Goal: Task Accomplishment & Management: Use online tool/utility

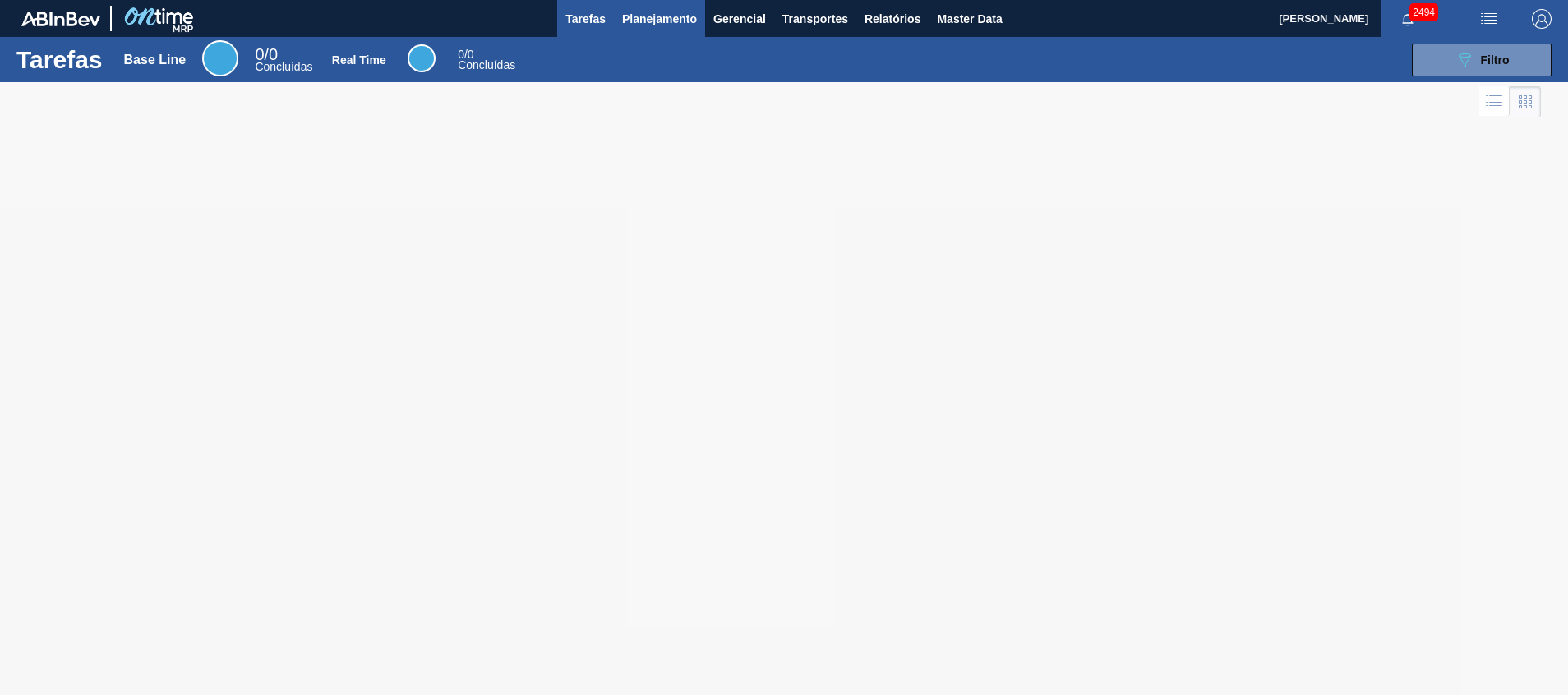
click at [629, 5] on button "Planejamento" at bounding box center [659, 18] width 91 height 37
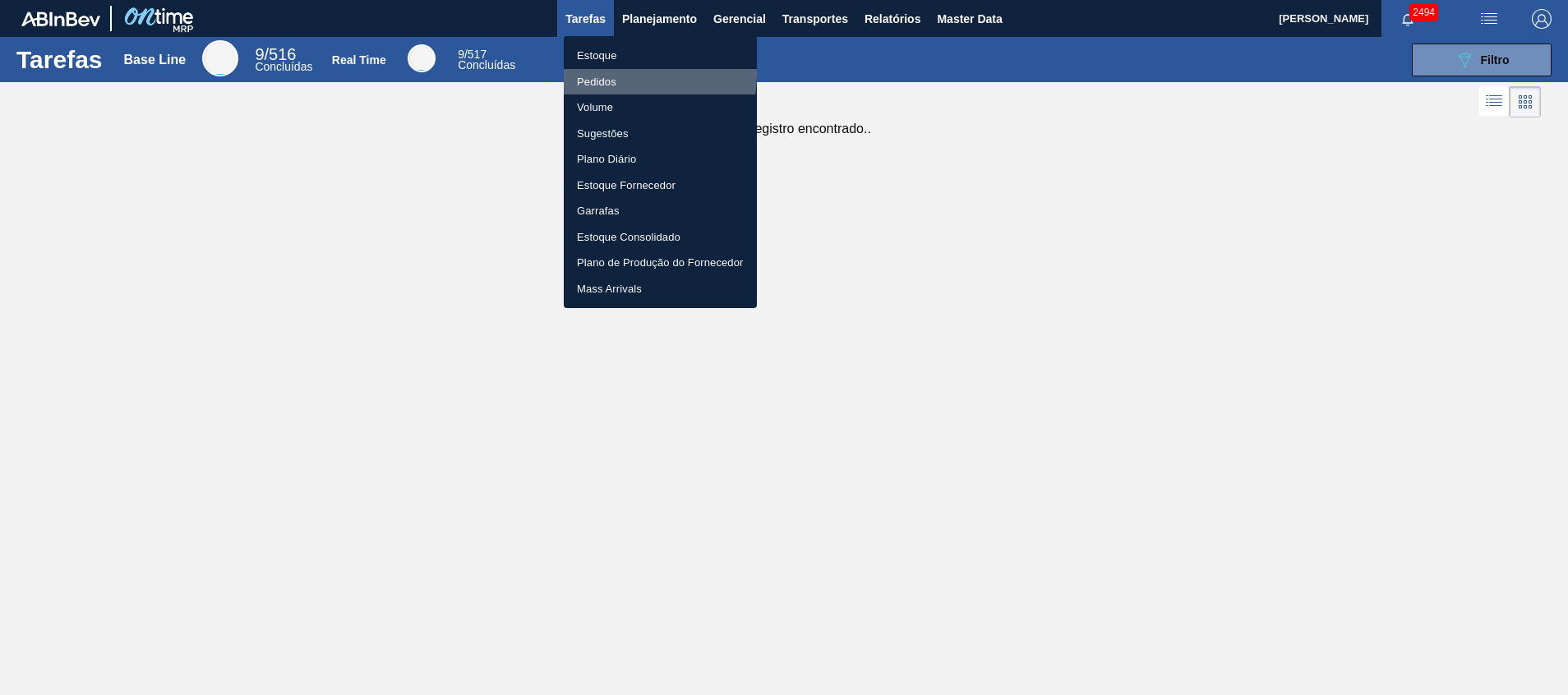
click at [628, 74] on li "Pedidos" at bounding box center [660, 82] width 193 height 26
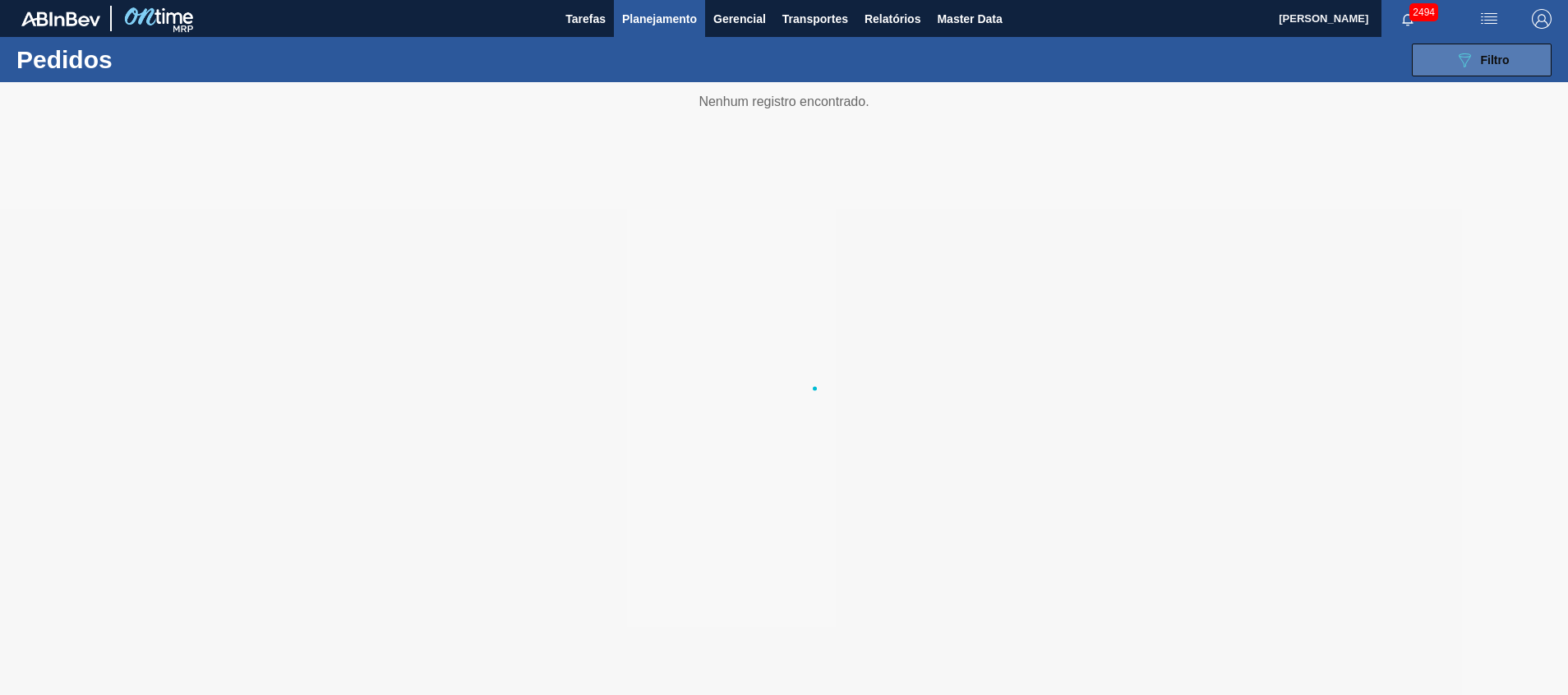
click at [1506, 62] on span "Filtro" at bounding box center [1495, 59] width 29 height 13
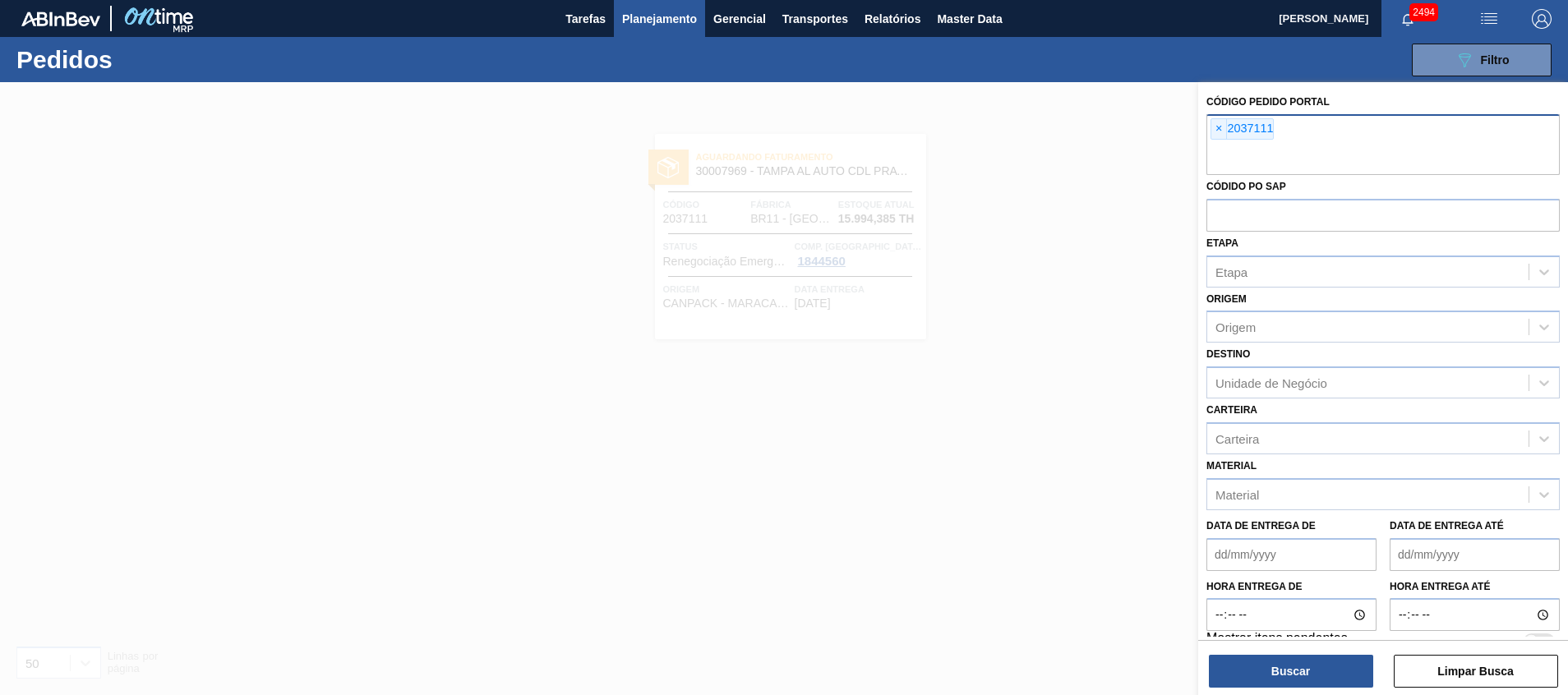
click at [1439, 151] on input "text" at bounding box center [1383, 159] width 354 height 31
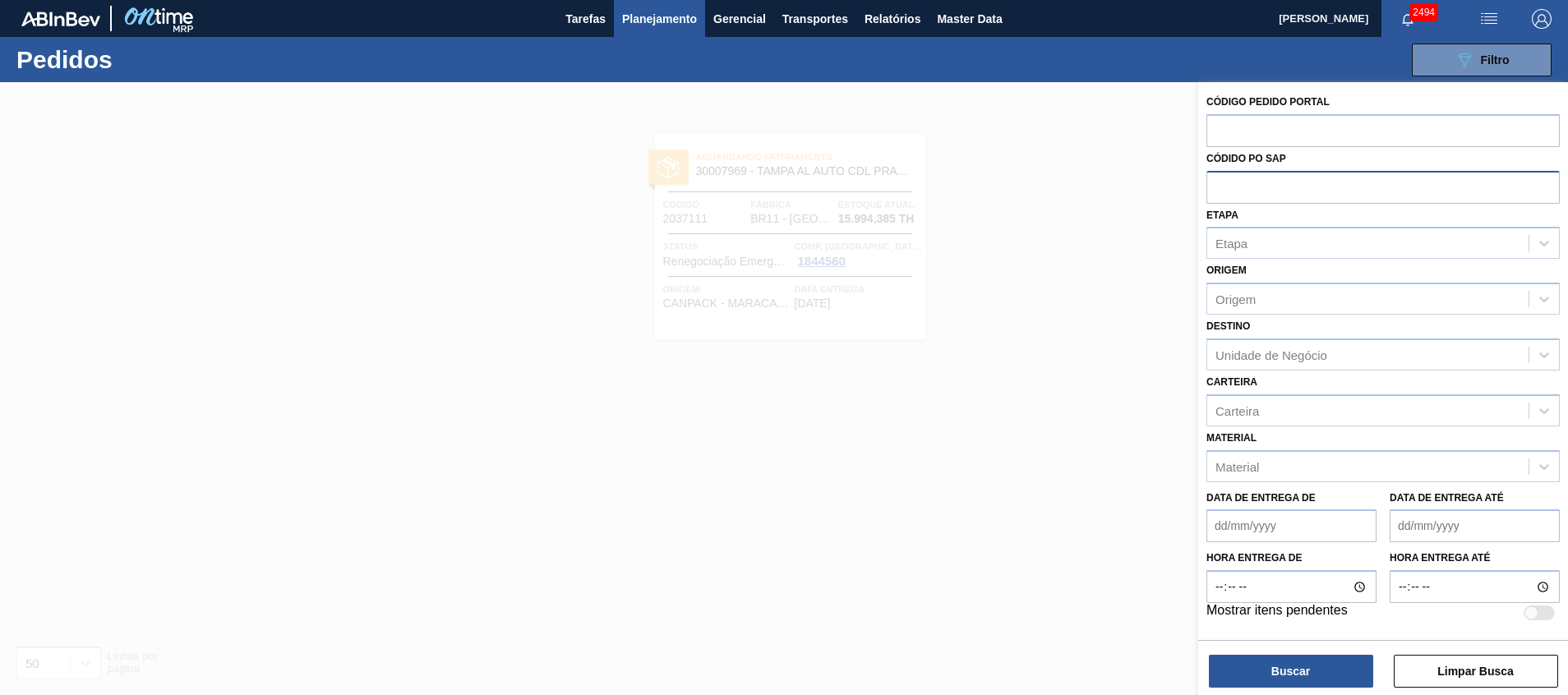
click at [1370, 200] on input "text" at bounding box center [1383, 186] width 354 height 31
paste input "5800341887"
type input "5800341887"
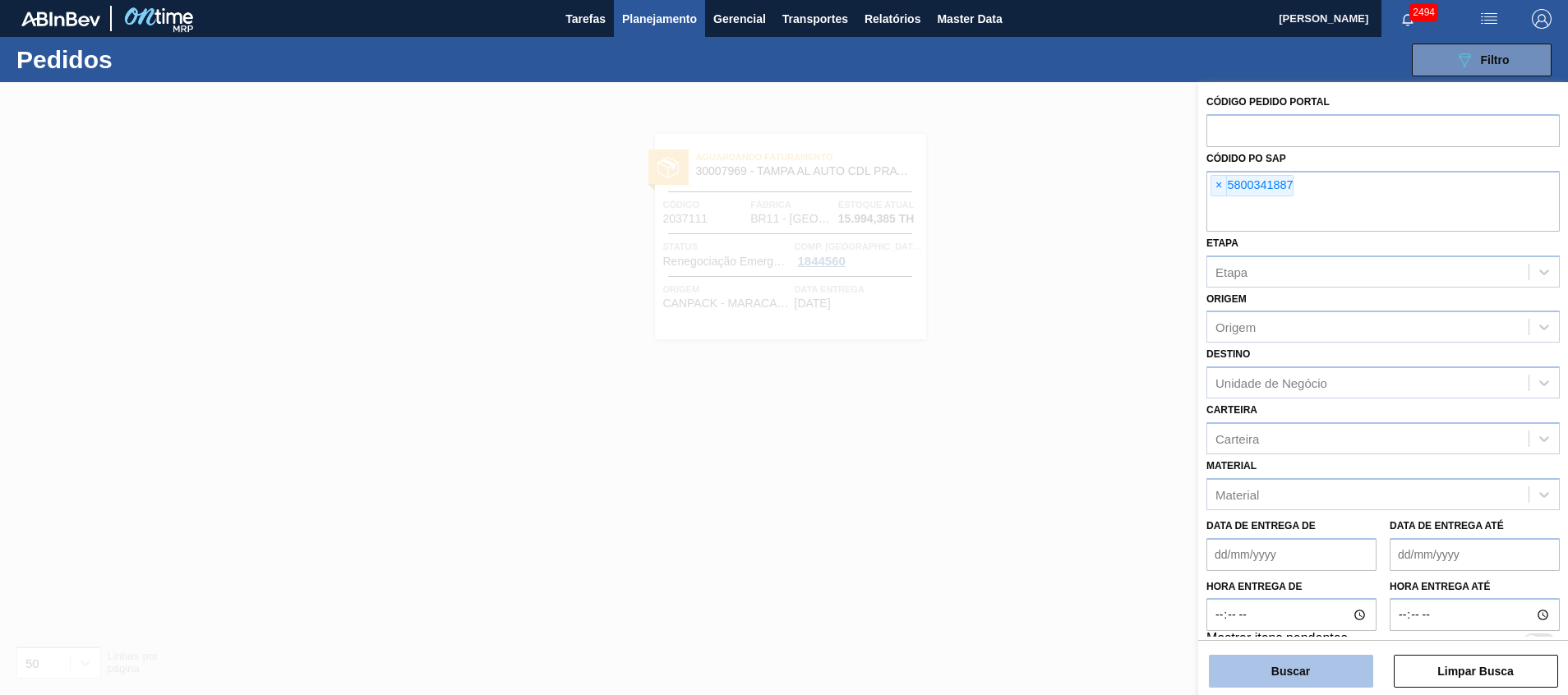
click at [1259, 679] on button "Buscar" at bounding box center [1291, 671] width 165 height 33
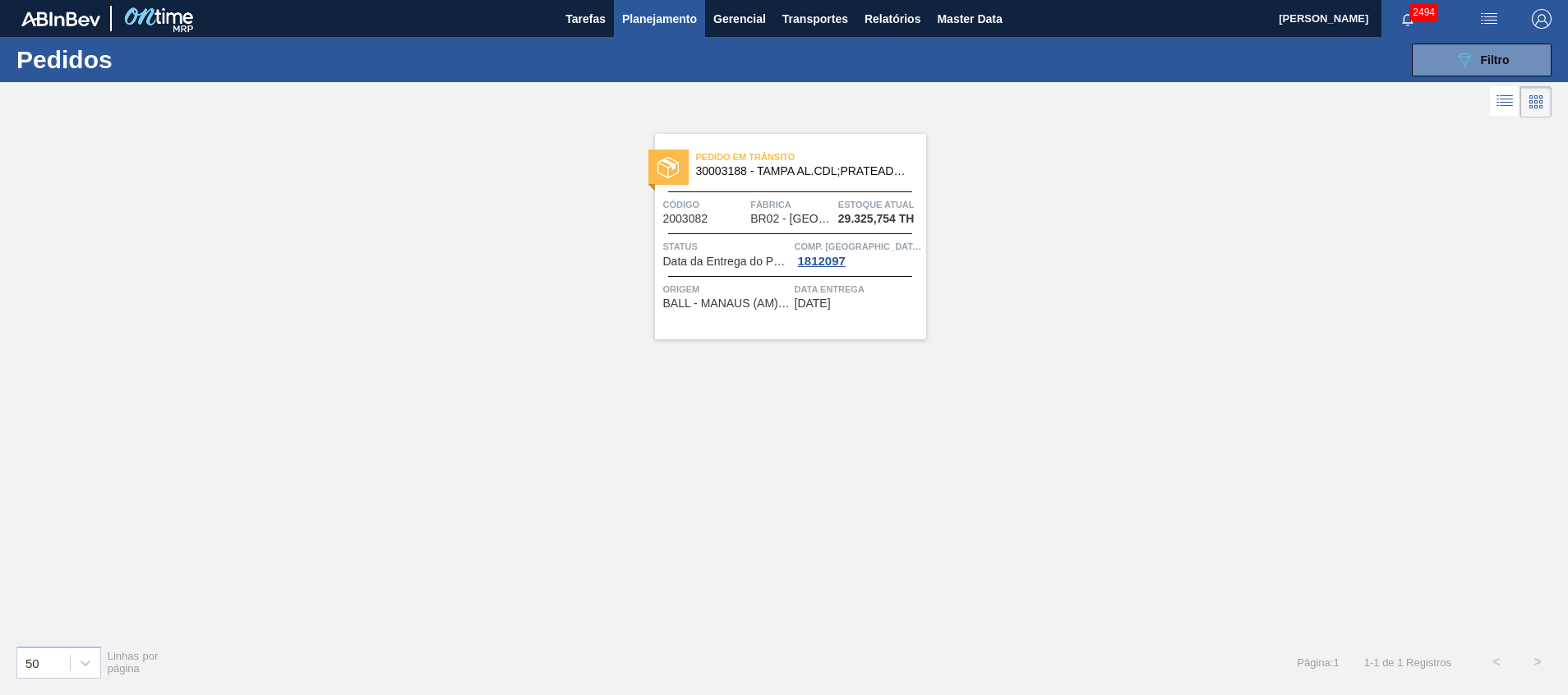
click at [794, 295] on span "Data entrega" at bounding box center [858, 289] width 128 height 16
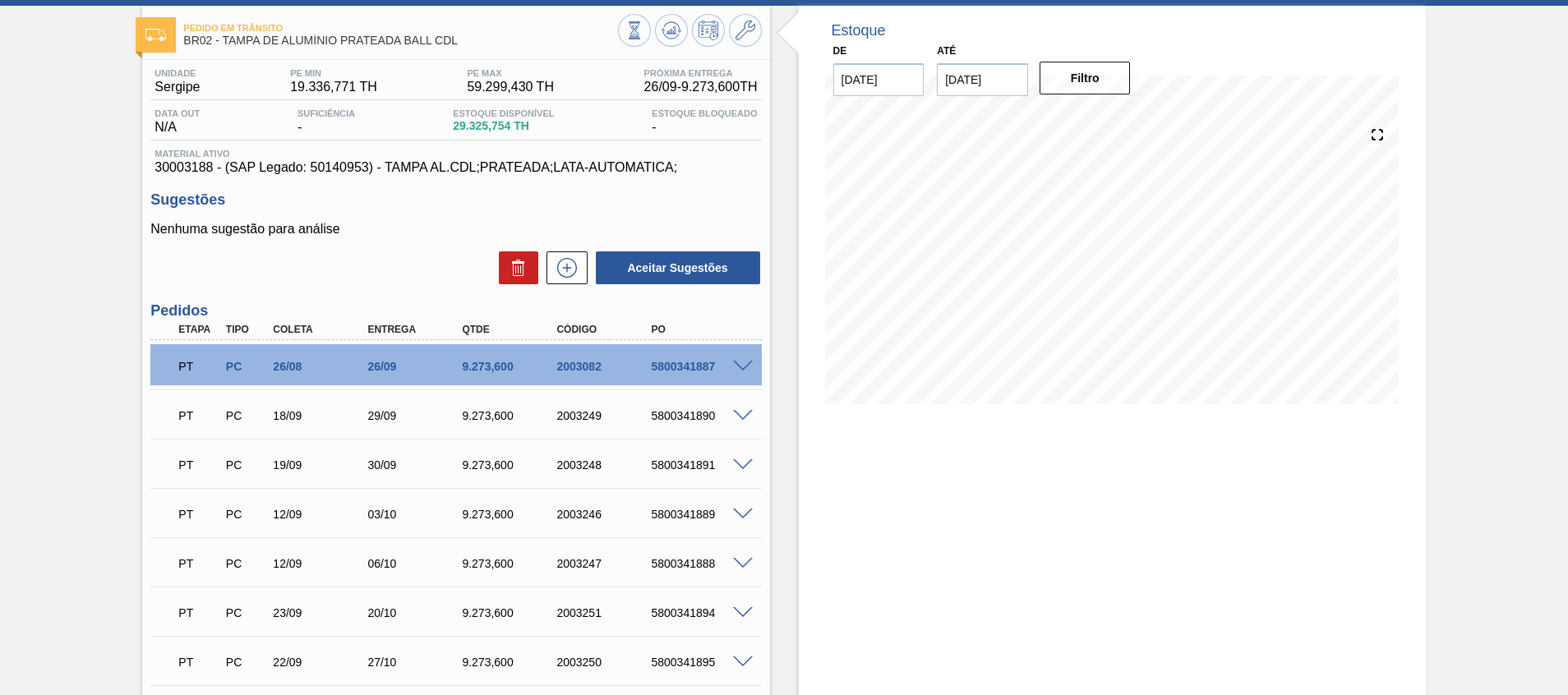
scroll to position [79, 0]
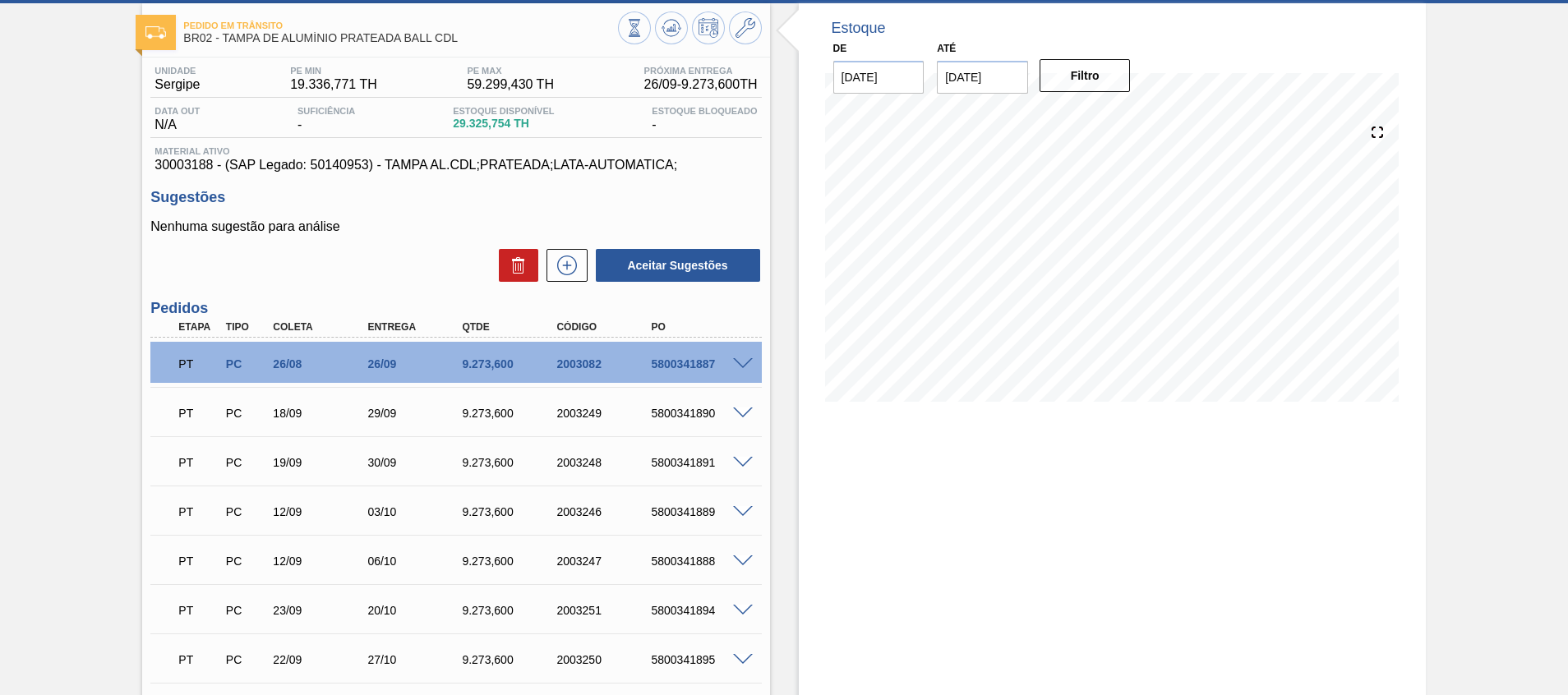
click at [743, 365] on span at bounding box center [743, 364] width 20 height 13
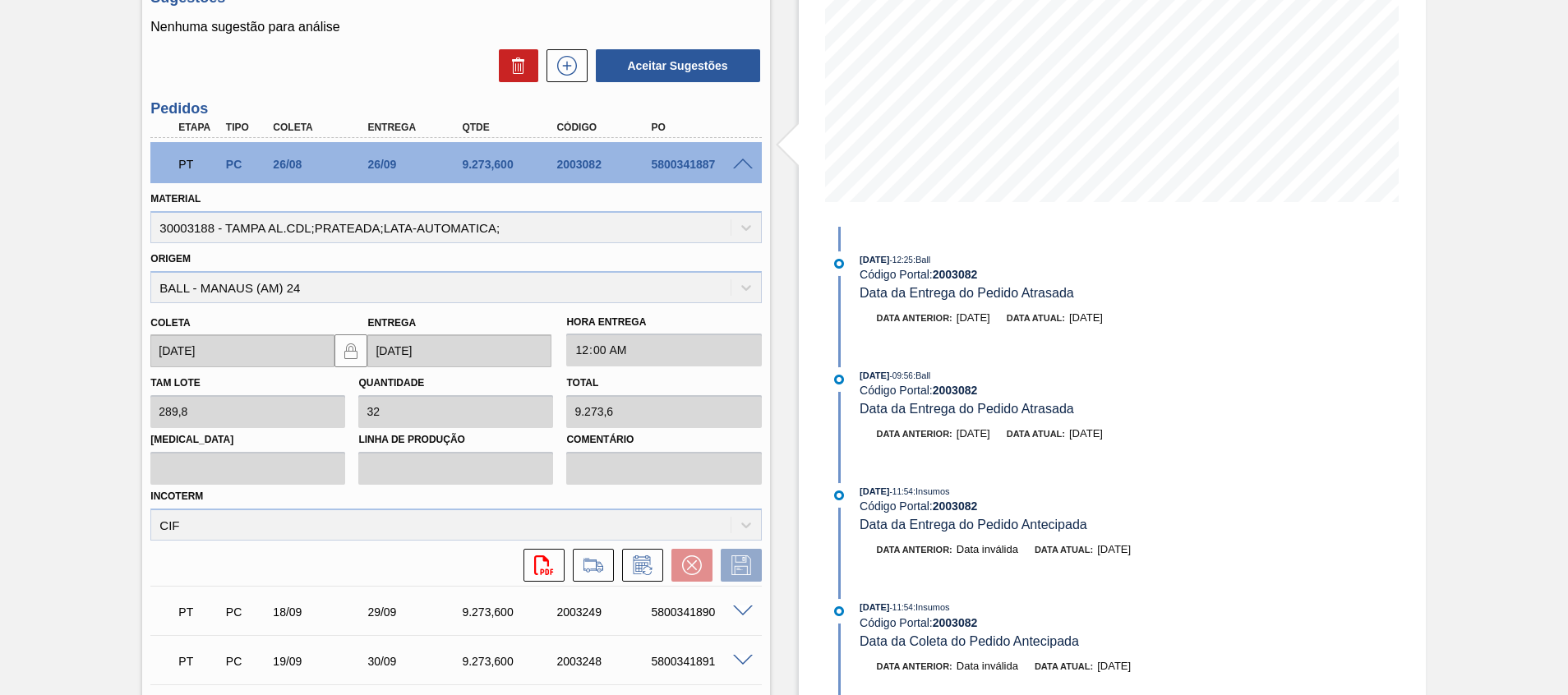
scroll to position [313, 0]
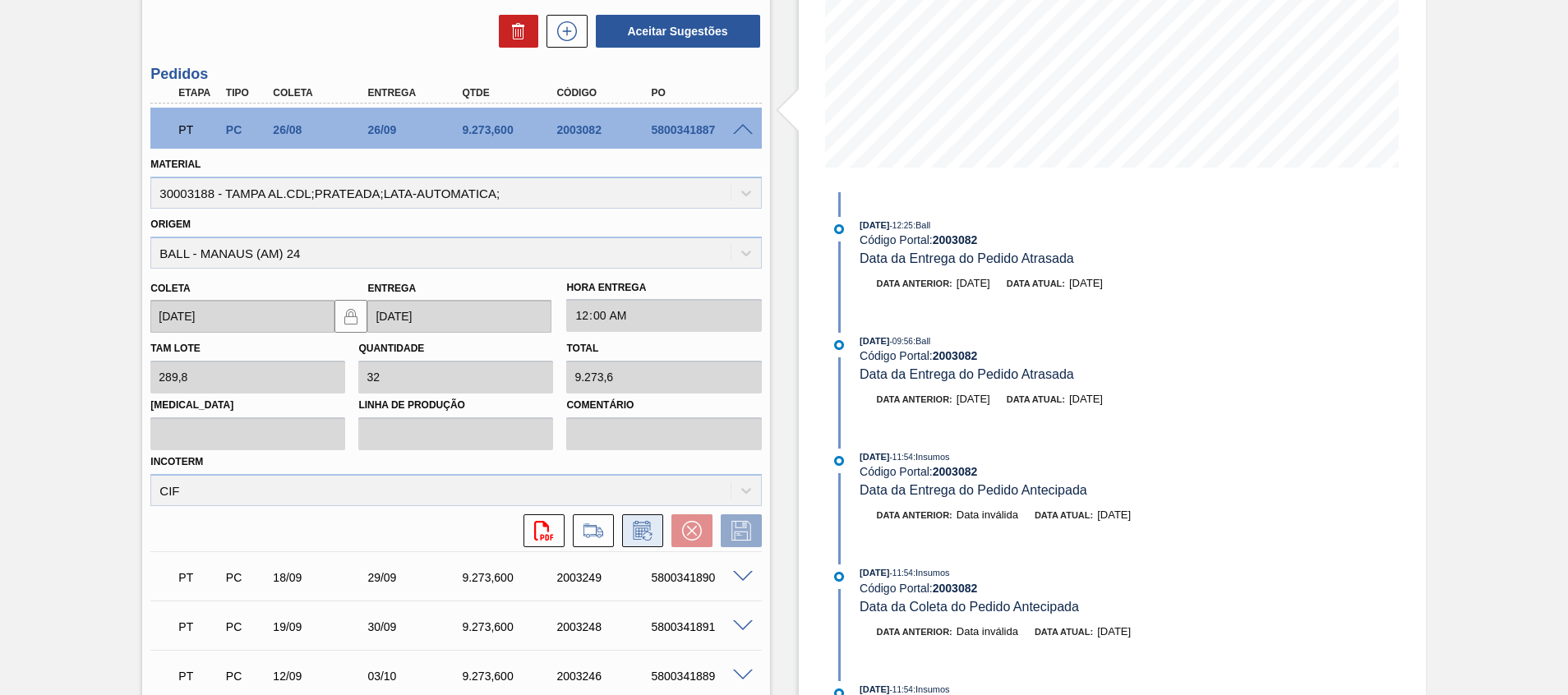
click at [650, 529] on icon at bounding box center [642, 530] width 26 height 20
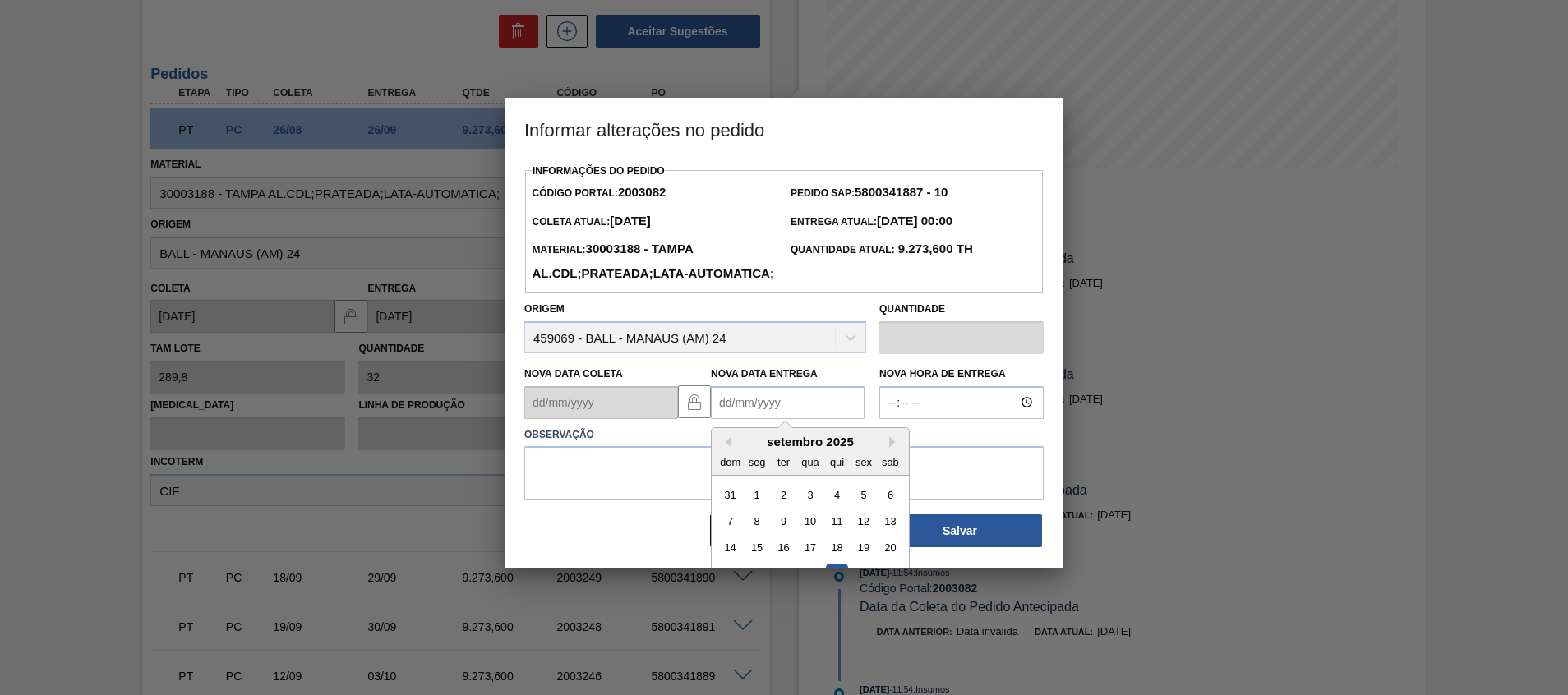
click at [773, 419] on Entrega2003082 "Nova Data Entrega" at bounding box center [787, 402] width 154 height 33
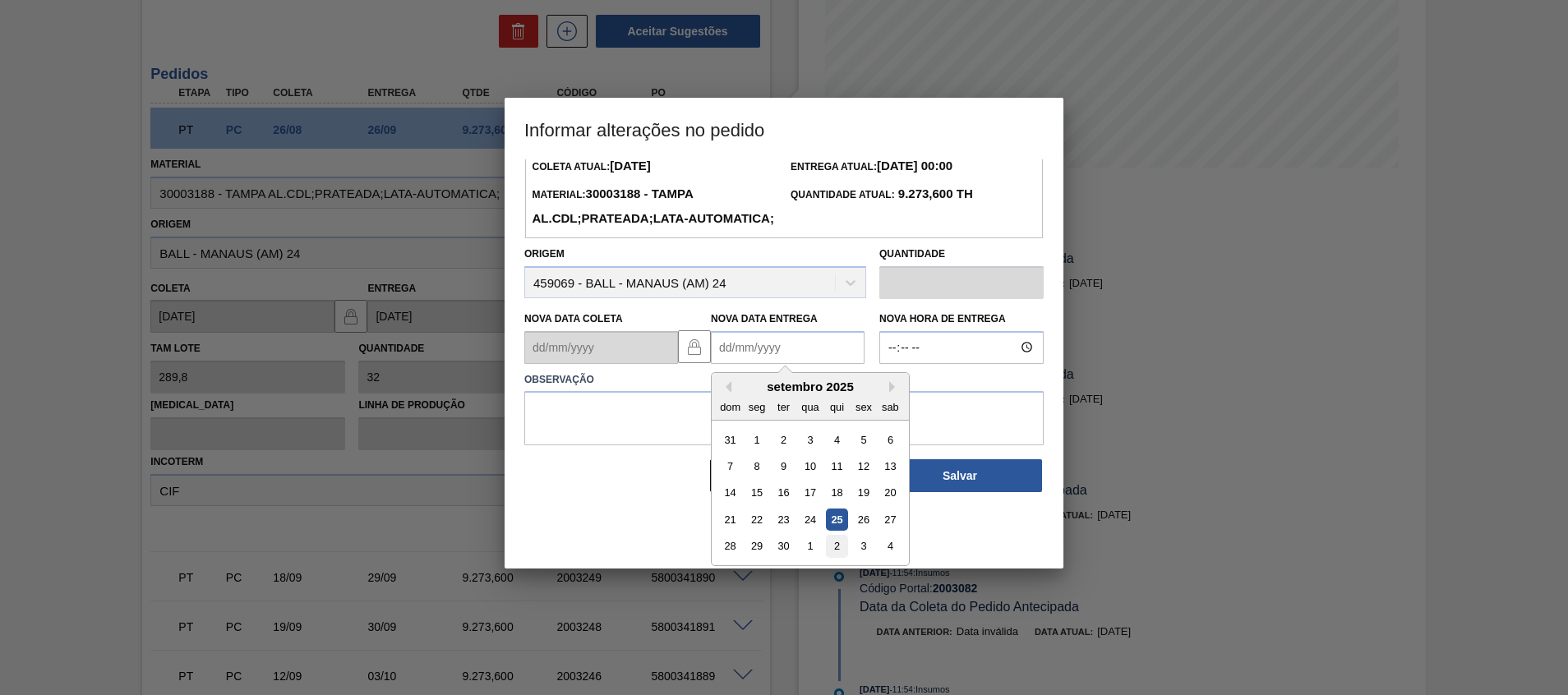
click at [842, 557] on div "2" at bounding box center [837, 546] width 22 height 22
type Entrega2003082 "02/10/2025"
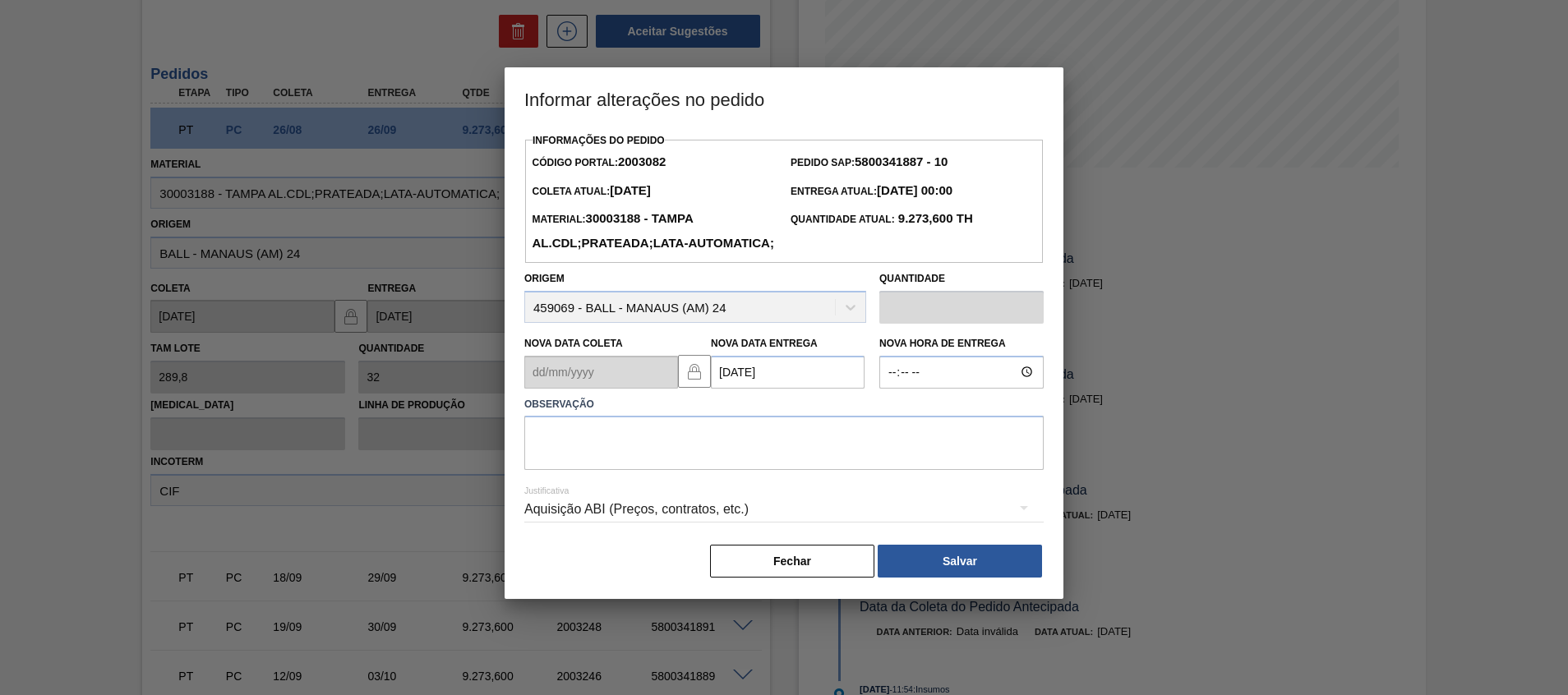
scroll to position [0, 0]
click at [787, 469] on textarea at bounding box center [784, 442] width 519 height 54
type textarea "Atraso entrega"
click at [970, 575] on button "Salvar" at bounding box center [959, 561] width 165 height 33
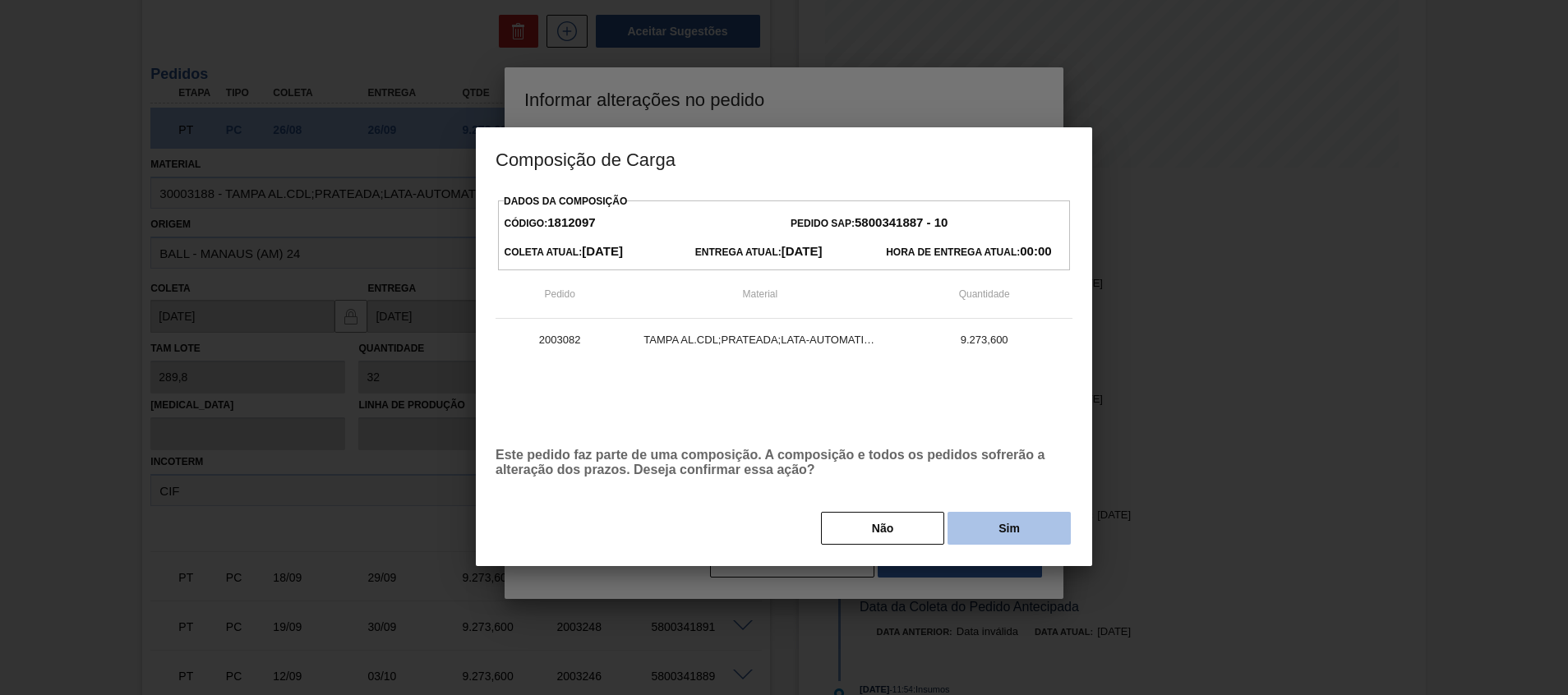
click at [981, 521] on button "Sim" at bounding box center [1008, 528] width 123 height 33
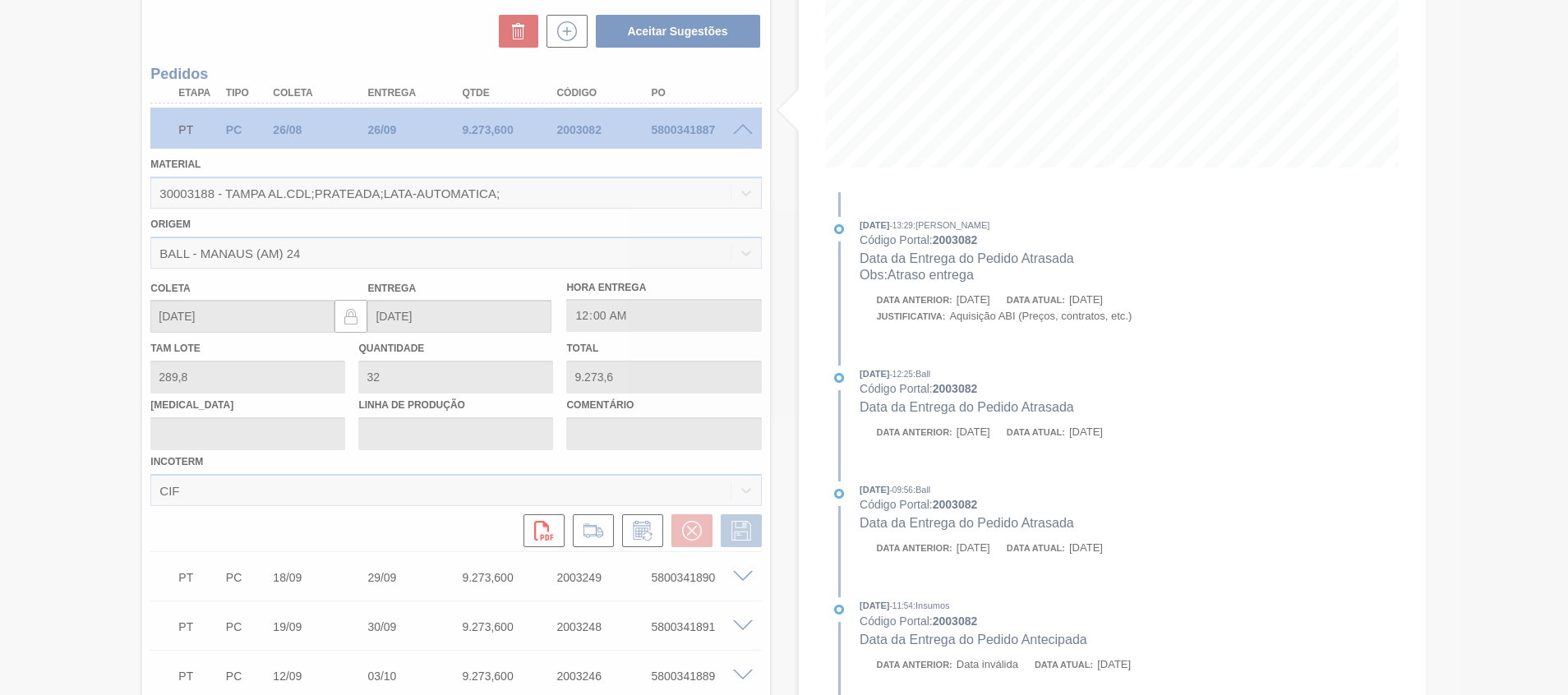
type input "Atraso entrega"
type input "02/10/2025"
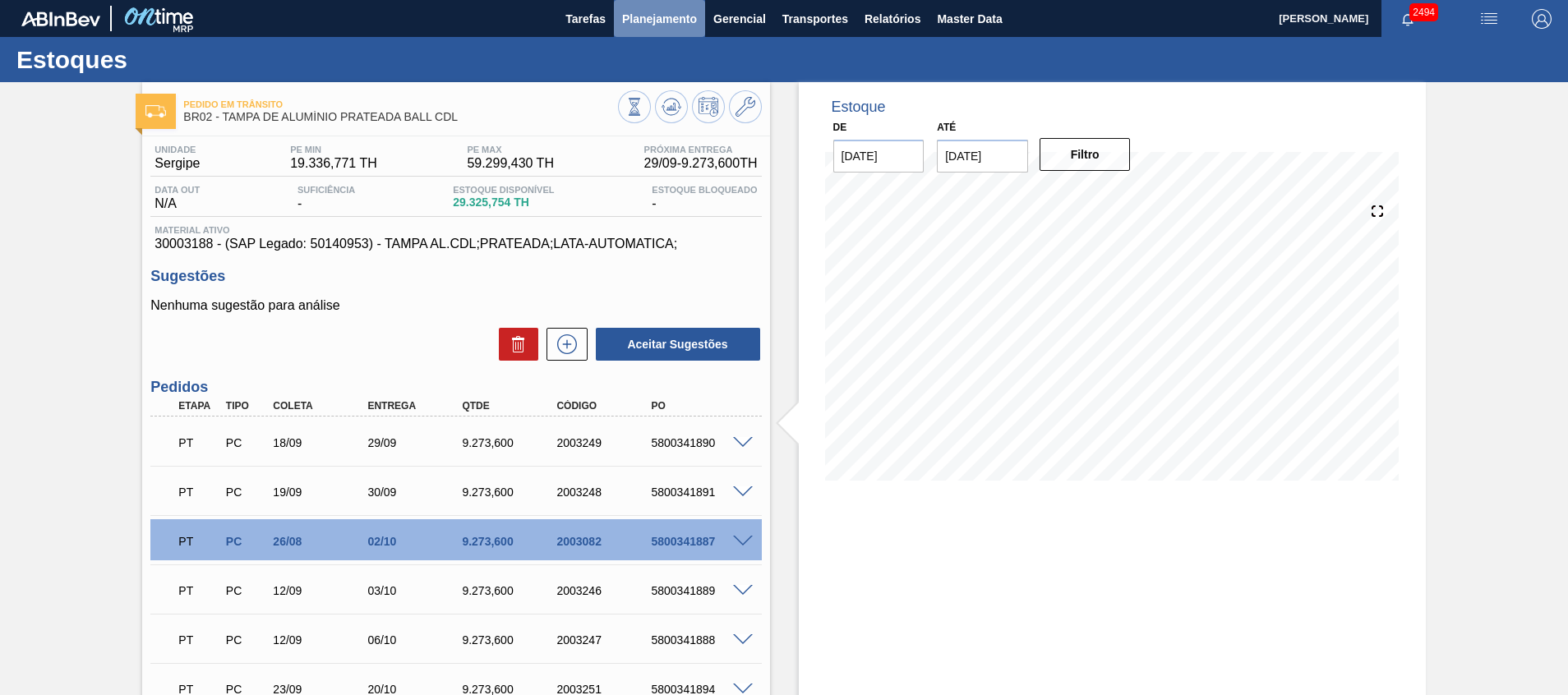
click at [669, 14] on span "Planejamento" at bounding box center [659, 19] width 75 height 20
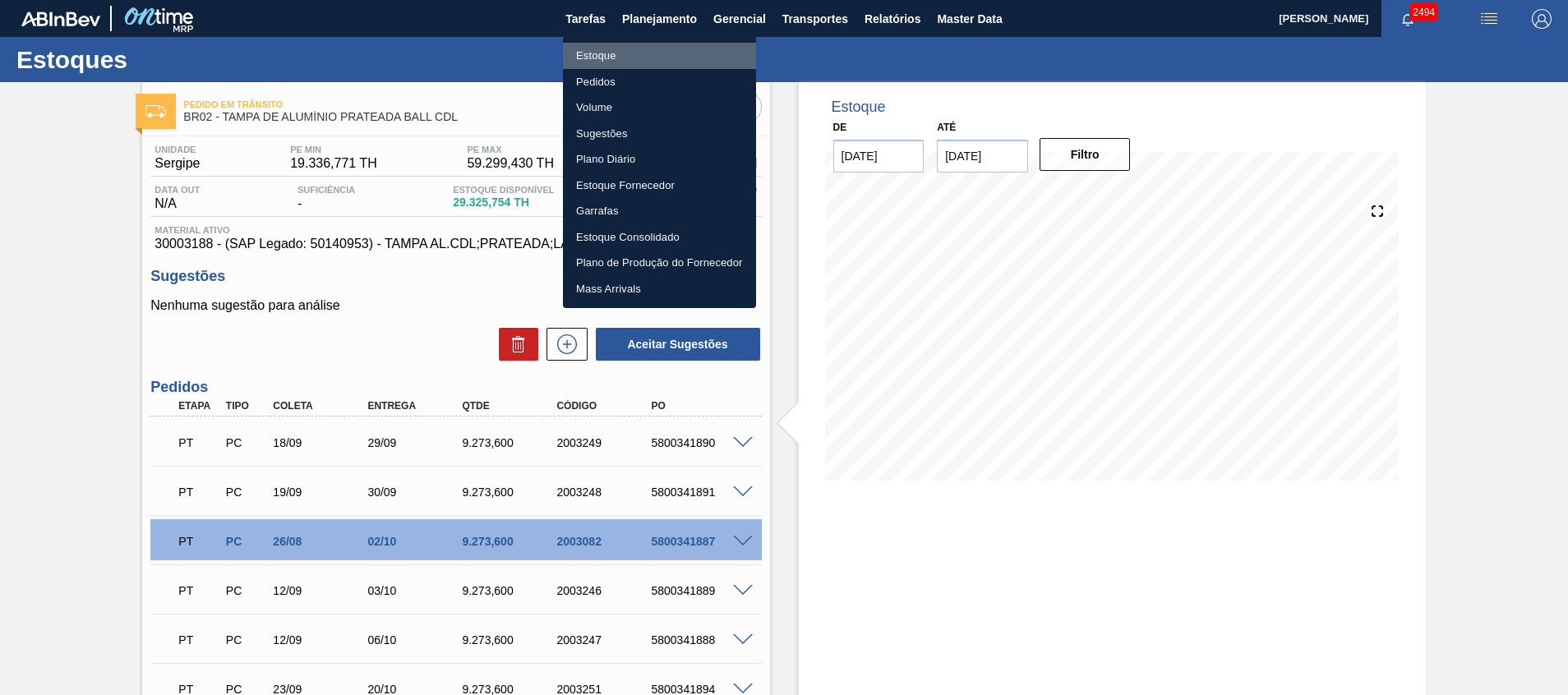
click at [676, 65] on li "Estoque" at bounding box center [659, 55] width 193 height 26
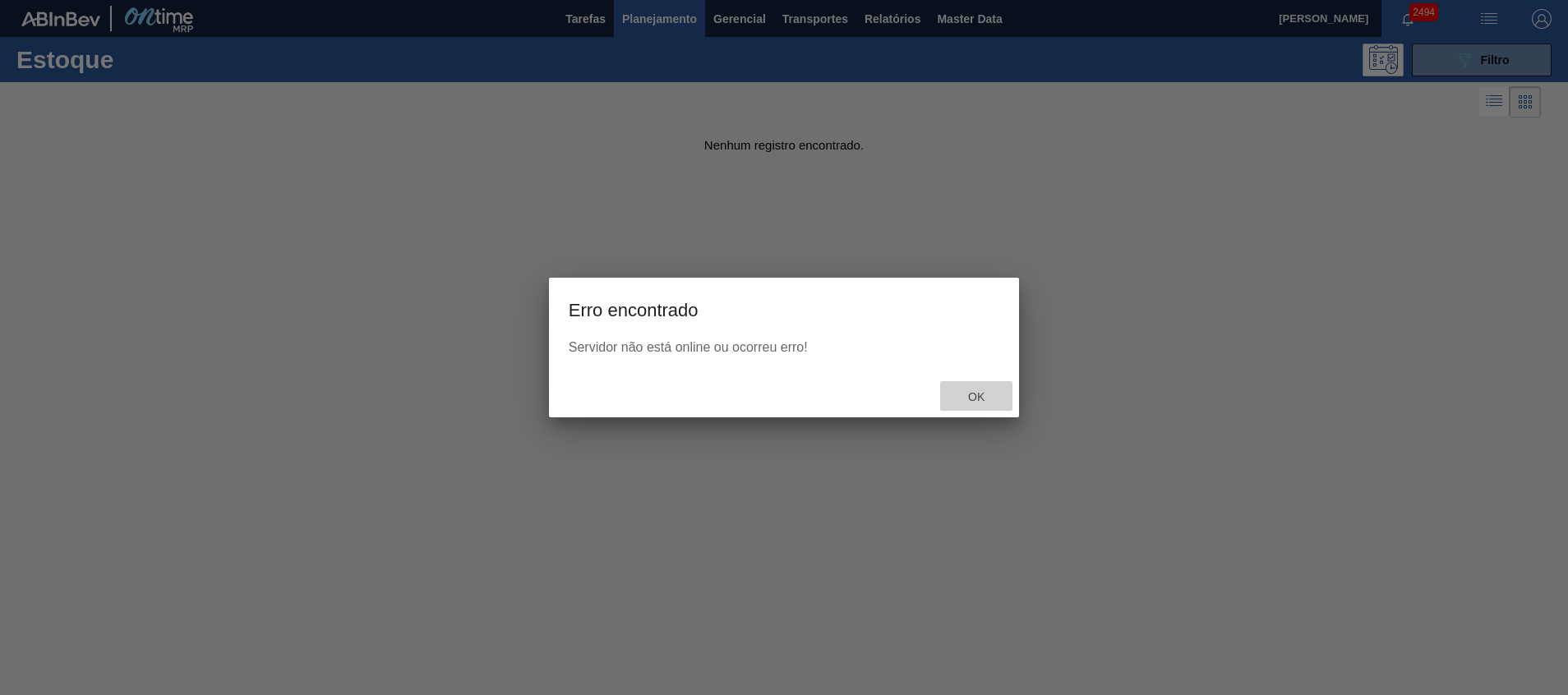
click at [954, 390] on span "Ok" at bounding box center [975, 397] width 42 height 13
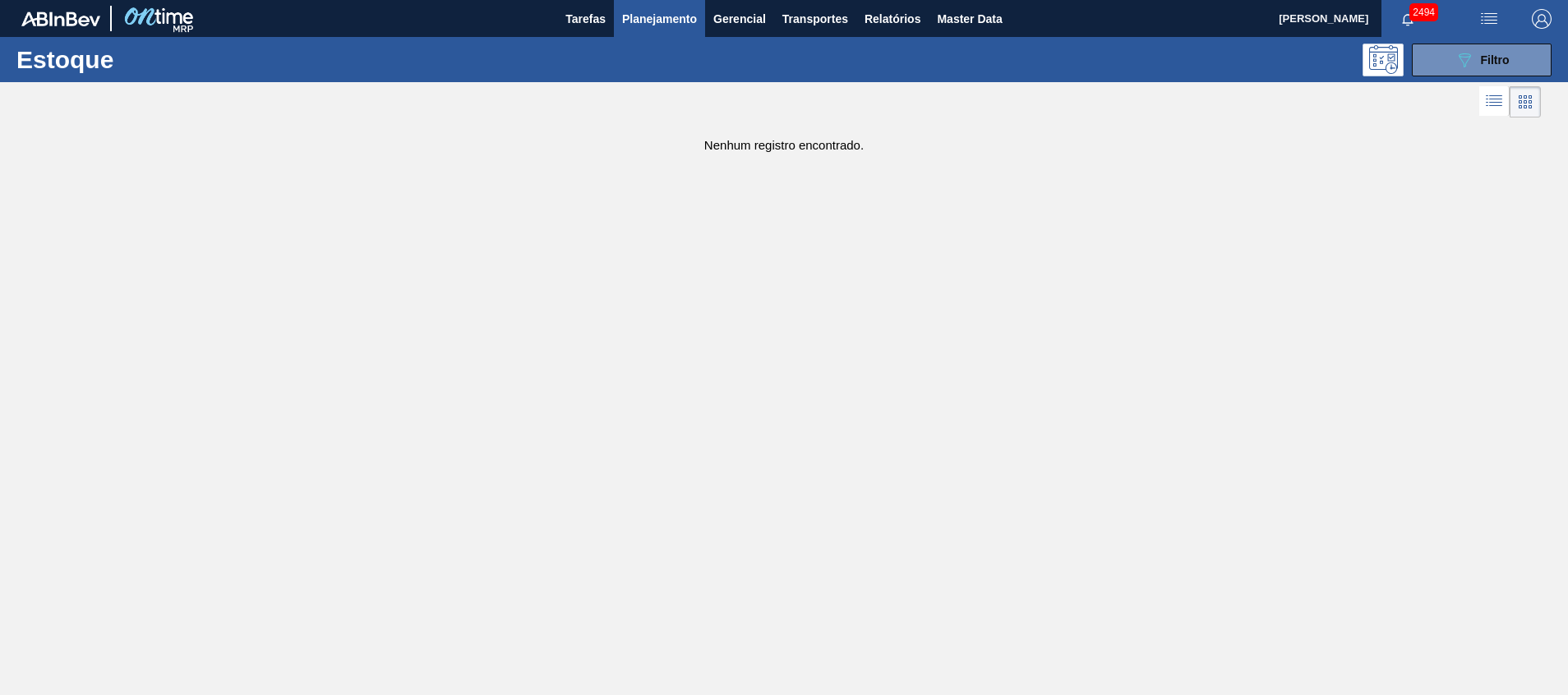
click at [1491, 37] on div "Estoque 089F7B8B-B2A5-4AFE-B5C0-19BA573D28AC Filtro" at bounding box center [784, 59] width 1568 height 45
click at [1505, 69] on div "089F7B8B-B2A5-4AFE-B5C0-19BA573D28AC Filtro" at bounding box center [1482, 60] width 55 height 20
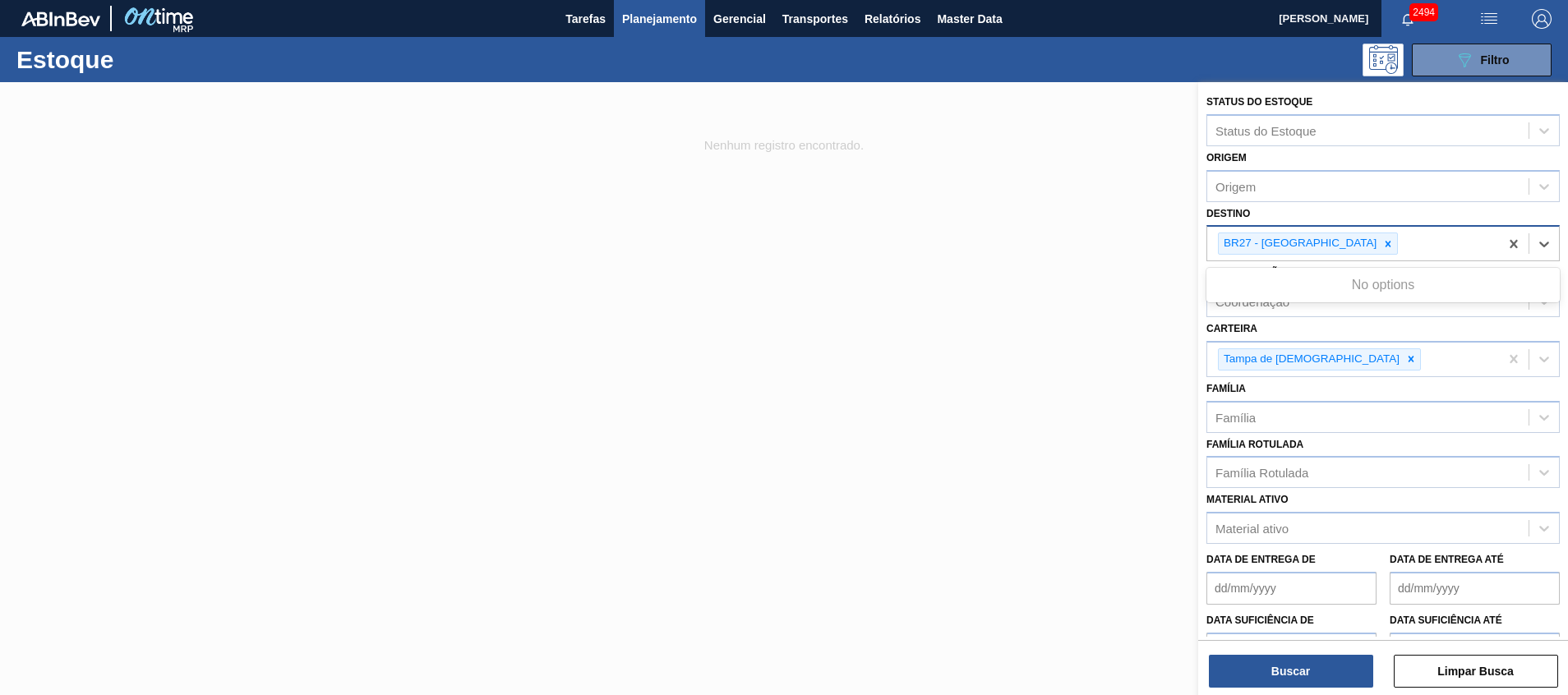
click at [1418, 246] on div "BR27 - [GEOGRAPHIC_DATA]" at bounding box center [1353, 243] width 291 height 33
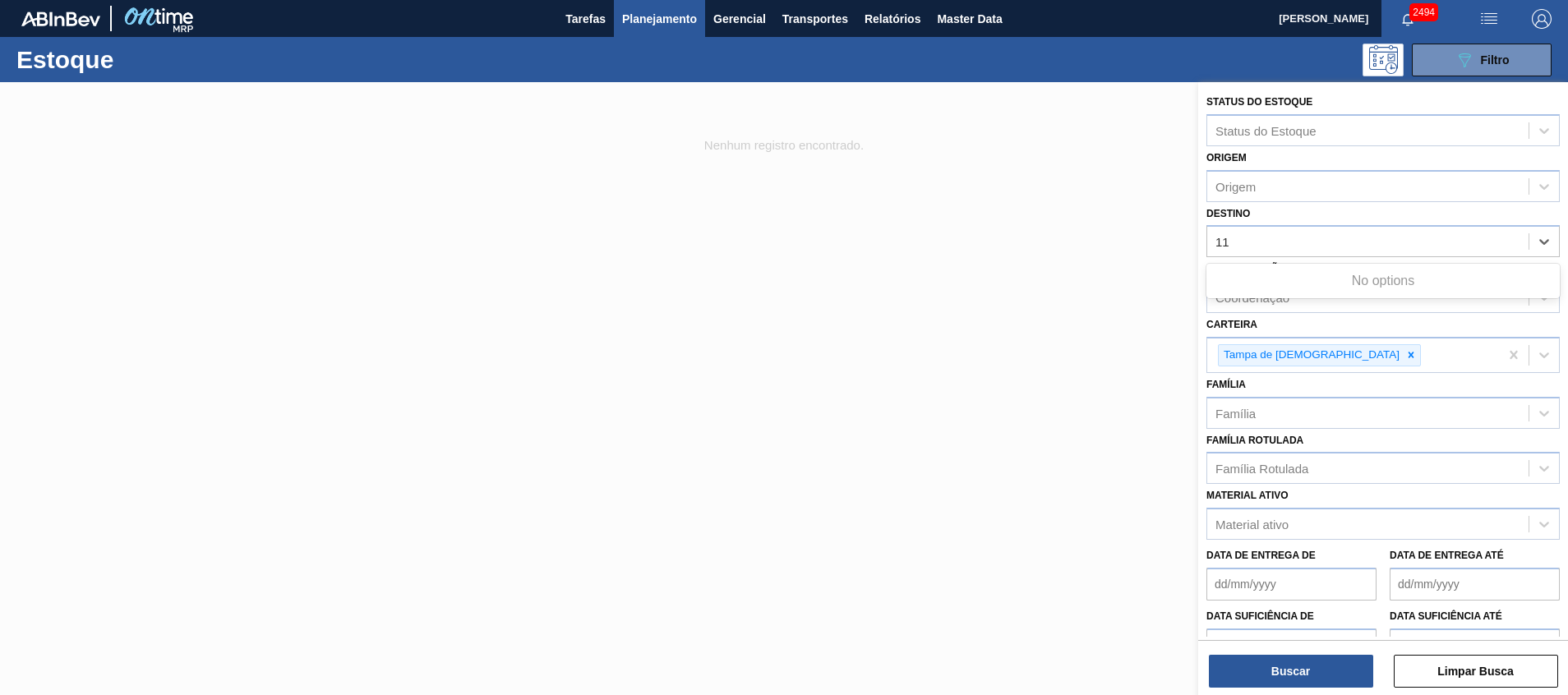
type input "11"
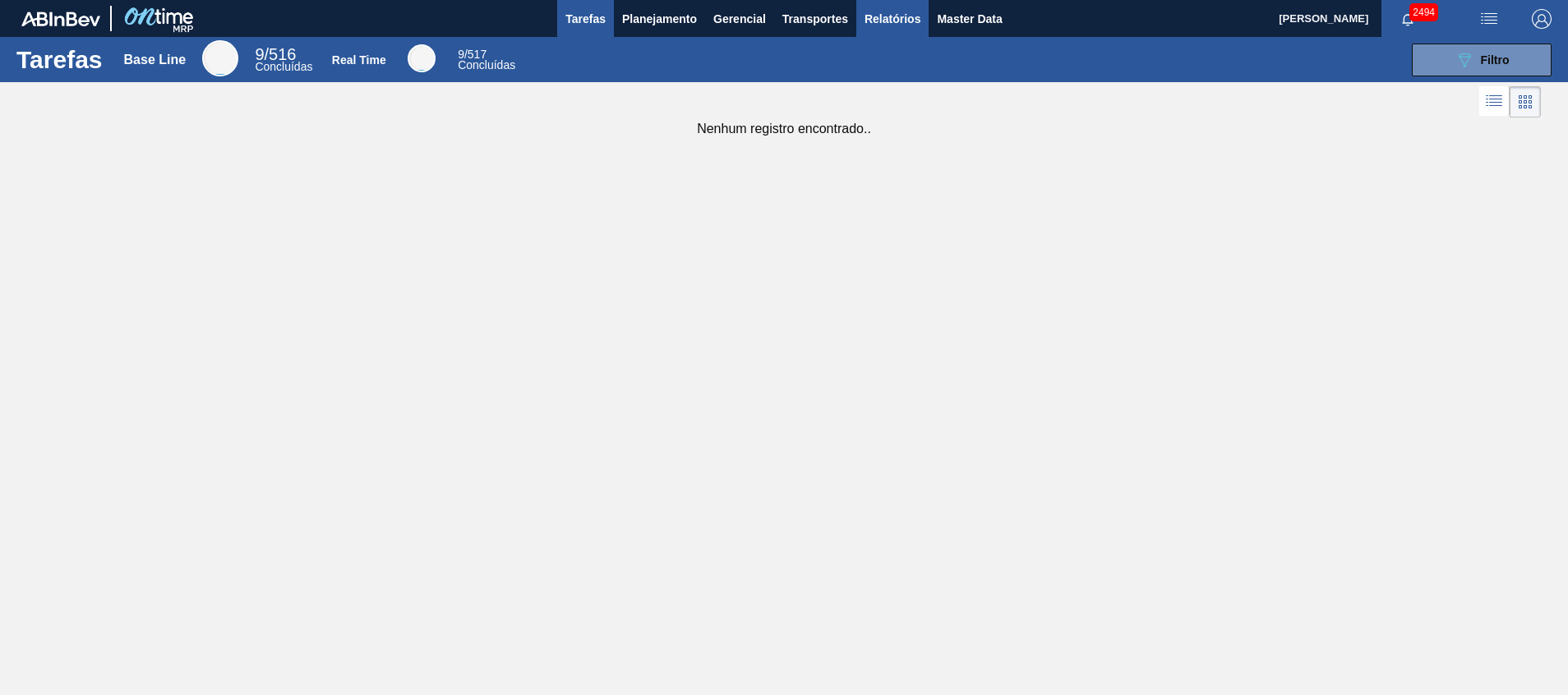
click at [918, 14] on span "Relatórios" at bounding box center [892, 19] width 56 height 20
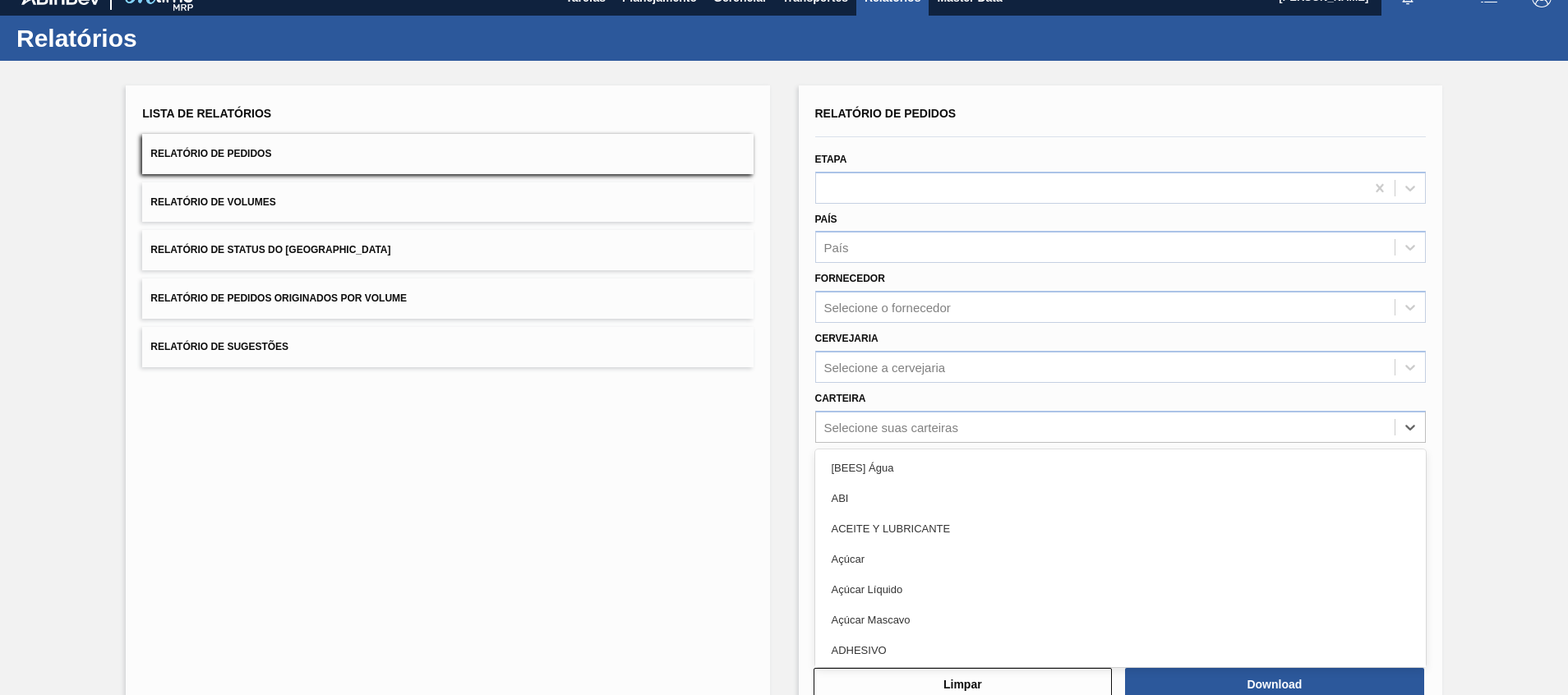
click at [927, 442] on div "option [BEES] Água focused, 1 of 101. 101 results available. Use Up and Down to…" at bounding box center [1120, 427] width 611 height 32
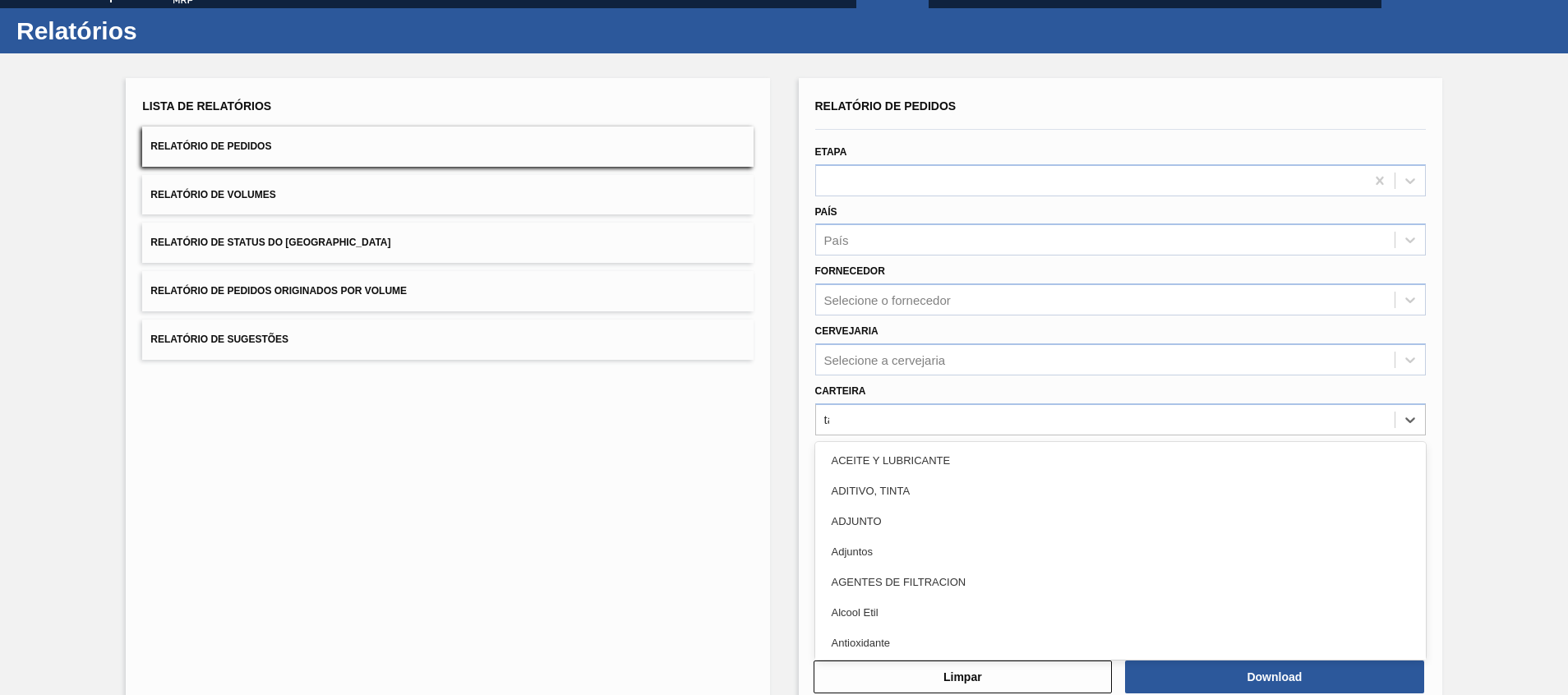
scroll to position [29, 0]
type input "[GEOGRAPHIC_DATA]"
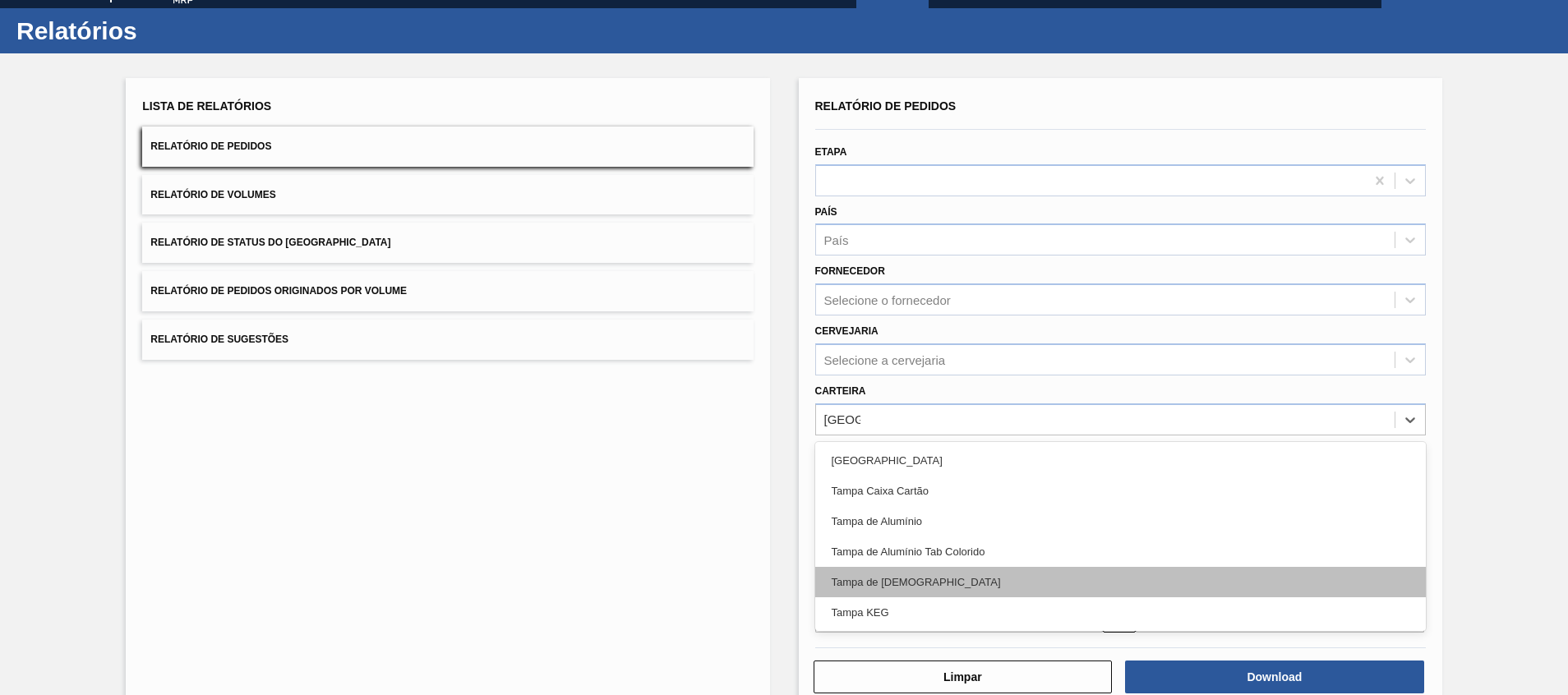
click at [954, 593] on div "Tampa de [DEMOGRAPHIC_DATA]" at bounding box center [1120, 582] width 611 height 31
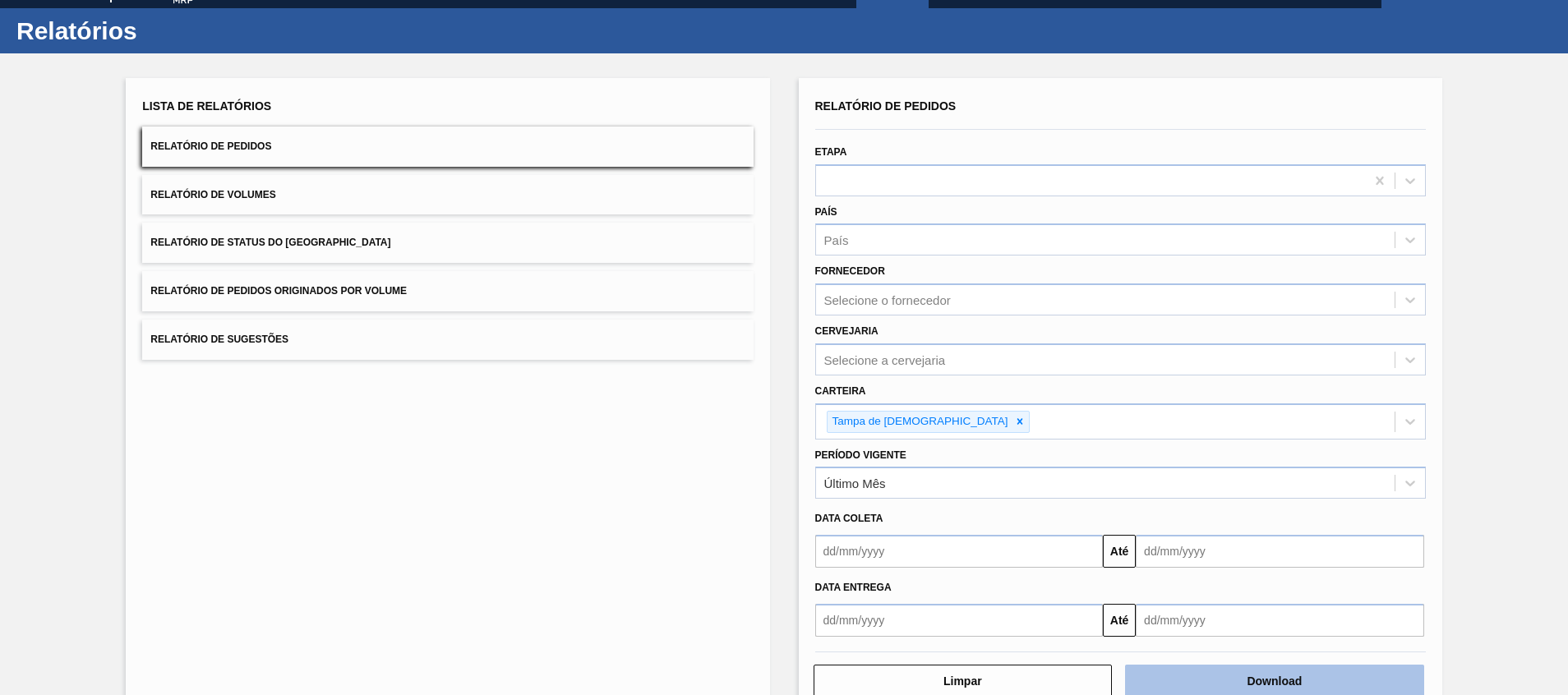
click at [1181, 682] on button "Download" at bounding box center [1274, 681] width 299 height 33
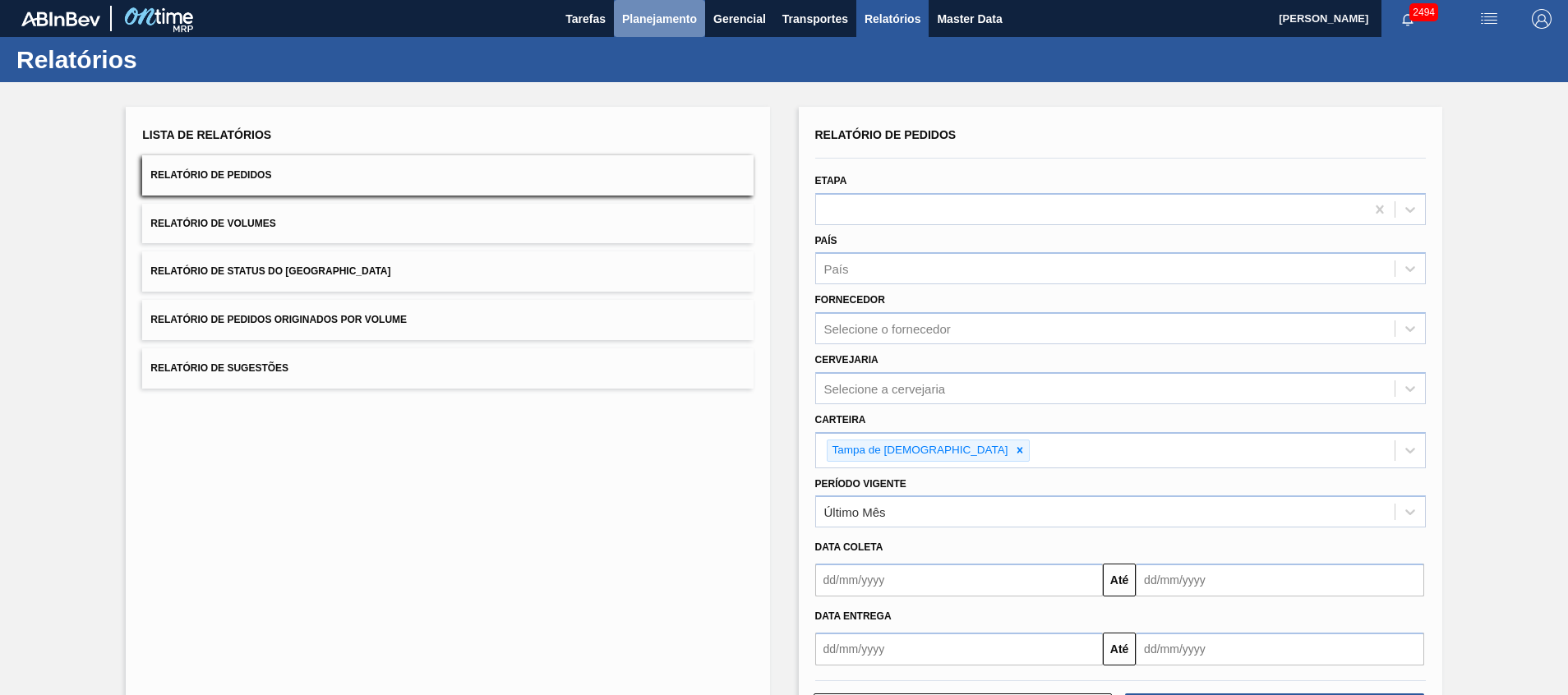
click at [659, 23] on span "Planejamento" at bounding box center [659, 19] width 75 height 20
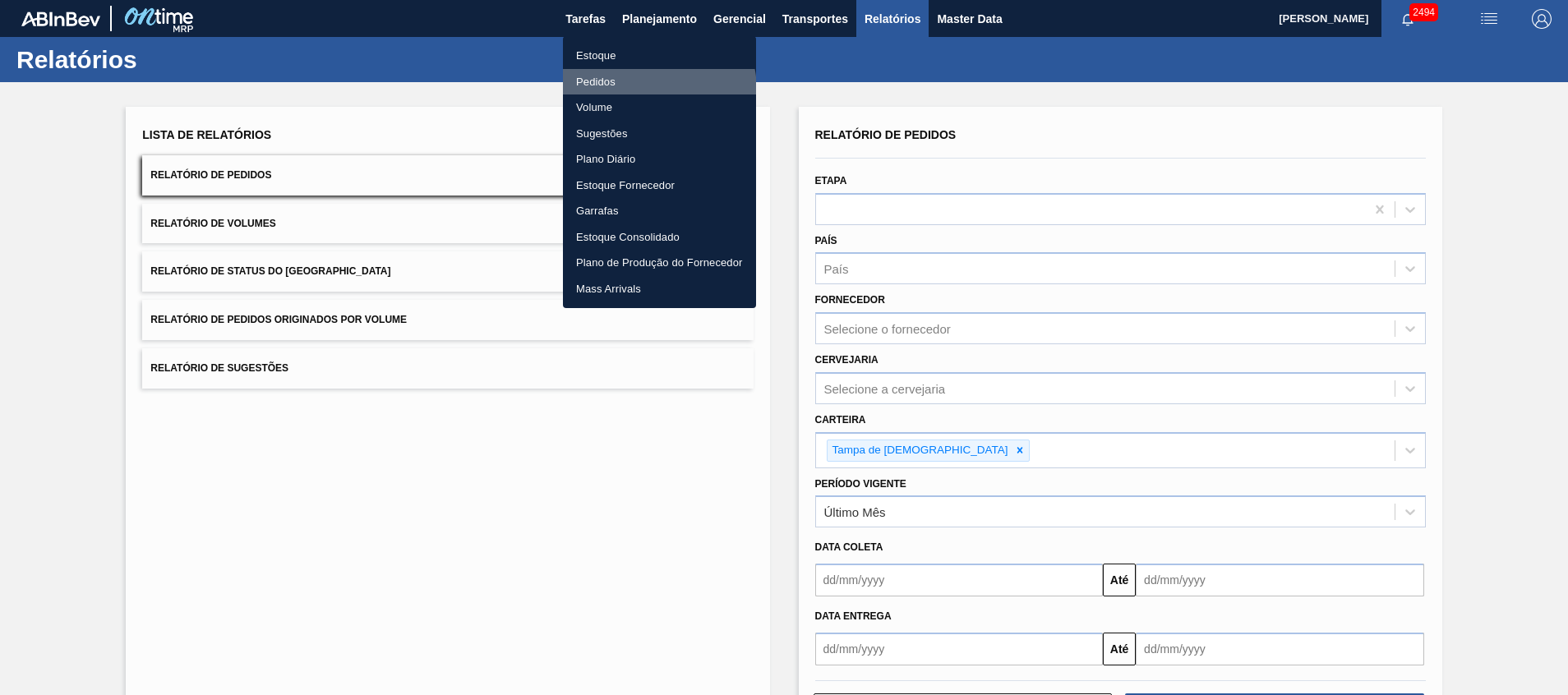
click at [648, 90] on li "Pedidos" at bounding box center [659, 82] width 193 height 26
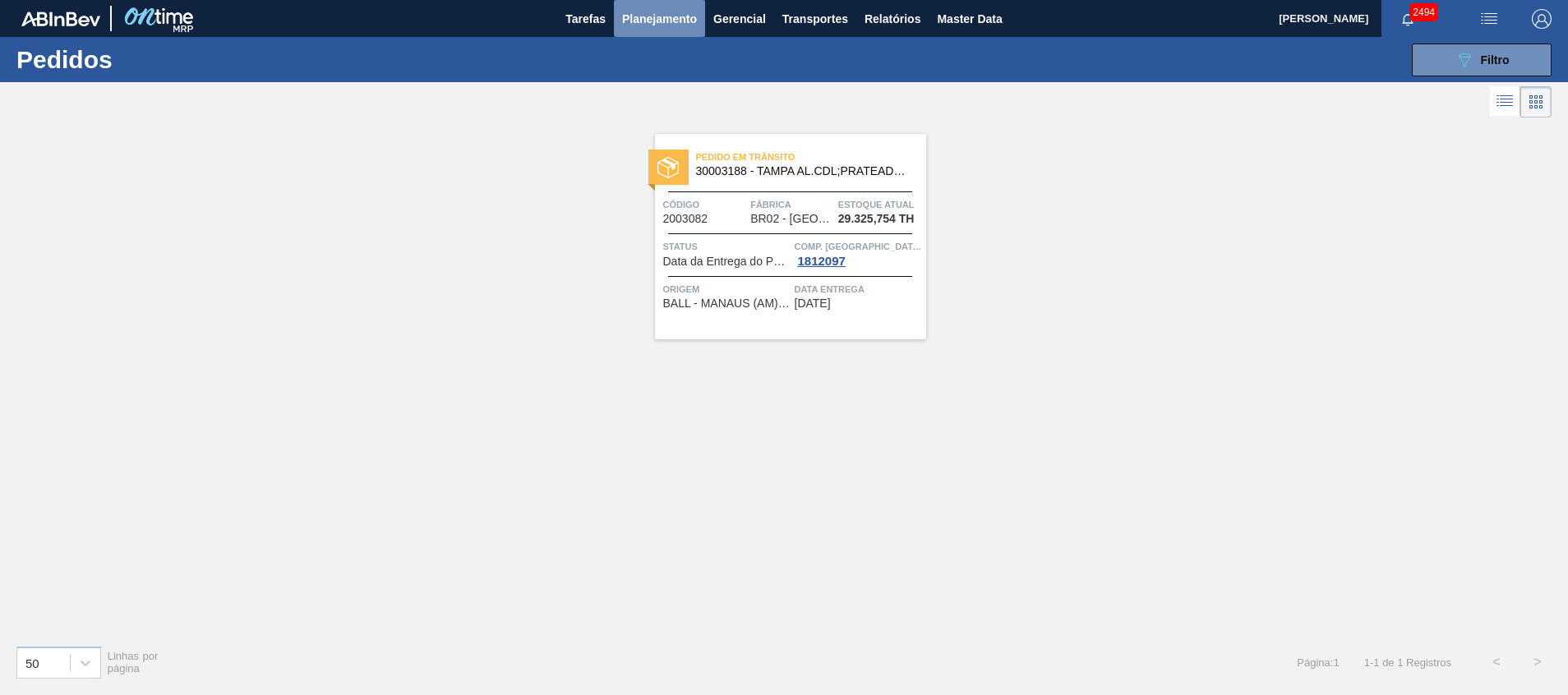
click at [645, 6] on button "Planejamento" at bounding box center [659, 18] width 91 height 37
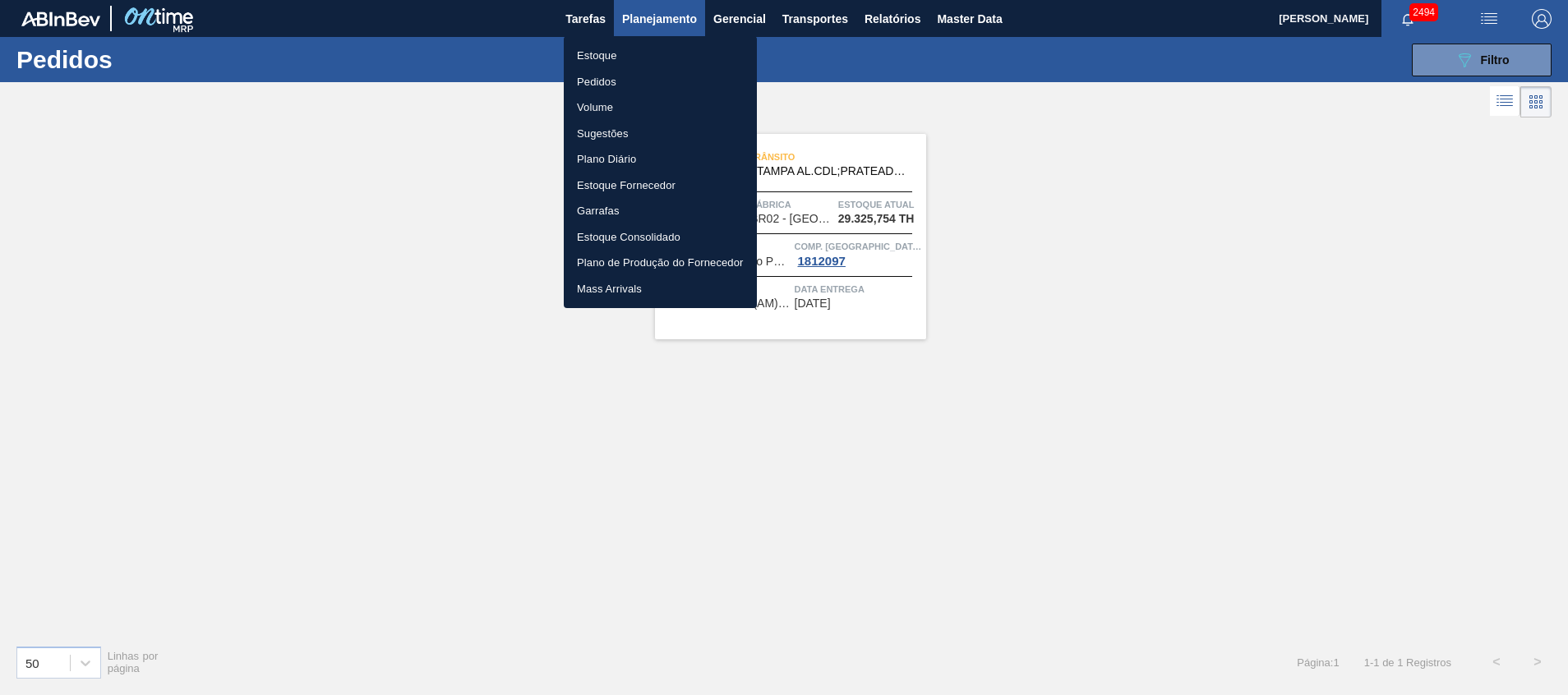
click at [647, 87] on li "Pedidos" at bounding box center [660, 82] width 193 height 26
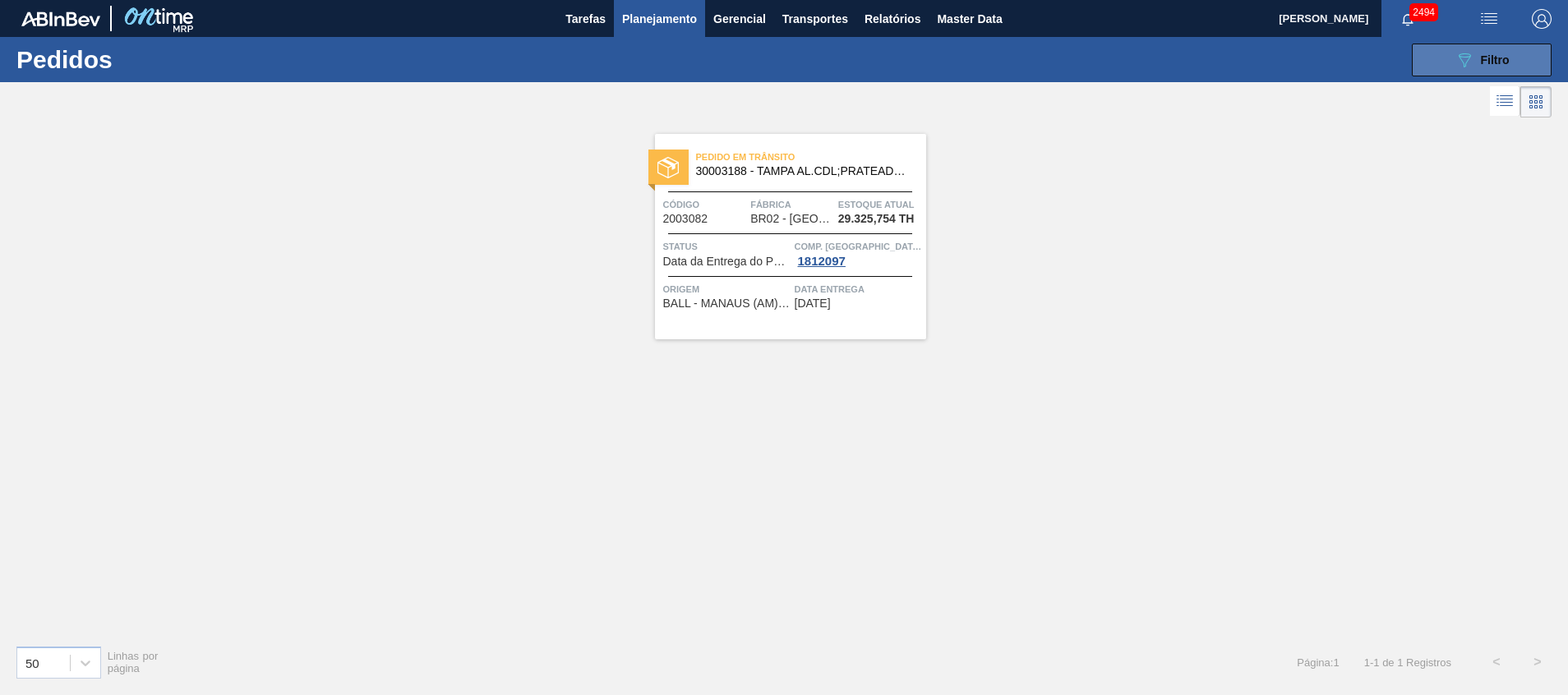
click at [1447, 75] on button "089F7B8B-B2A5-4AFE-B5C0-19BA573D28AC Filtro" at bounding box center [1481, 59] width 139 height 33
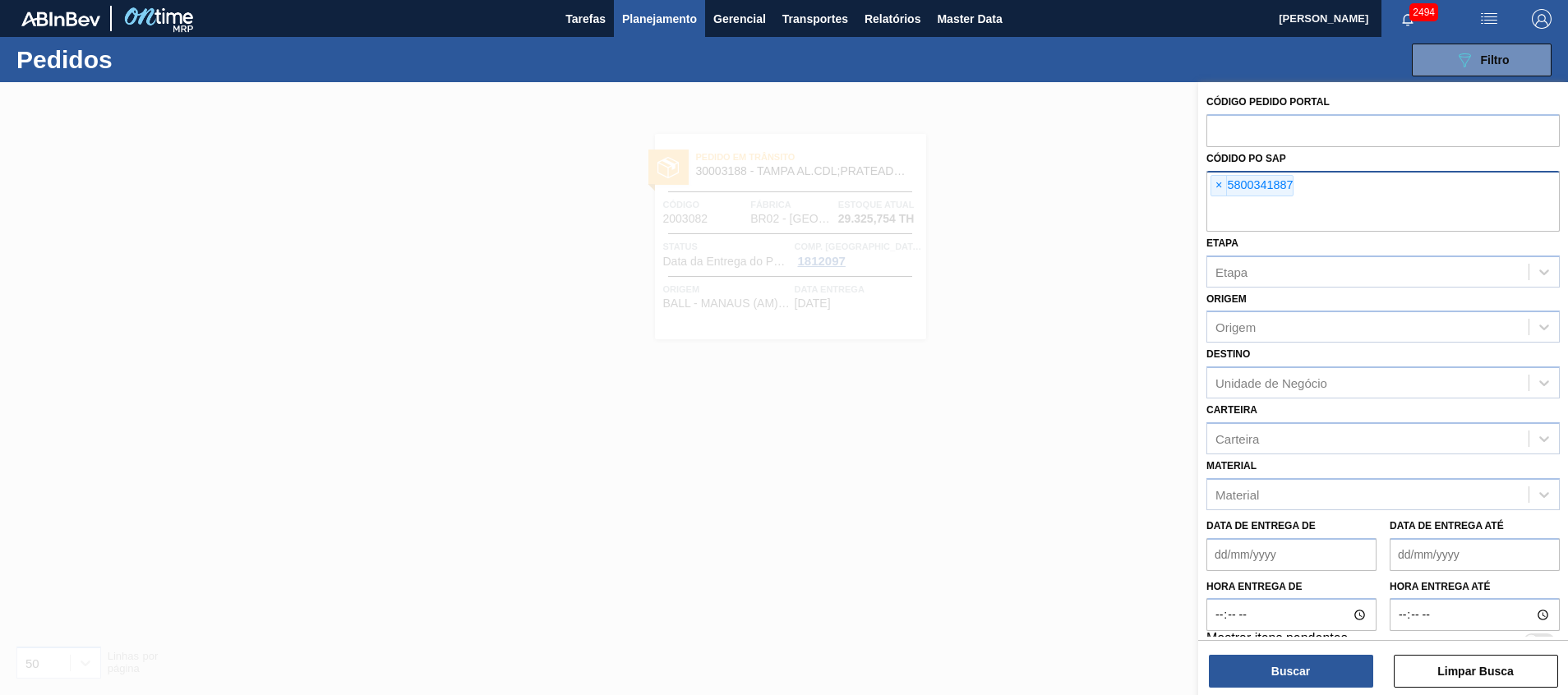
click at [1393, 174] on div "× 5800341887" at bounding box center [1383, 201] width 354 height 61
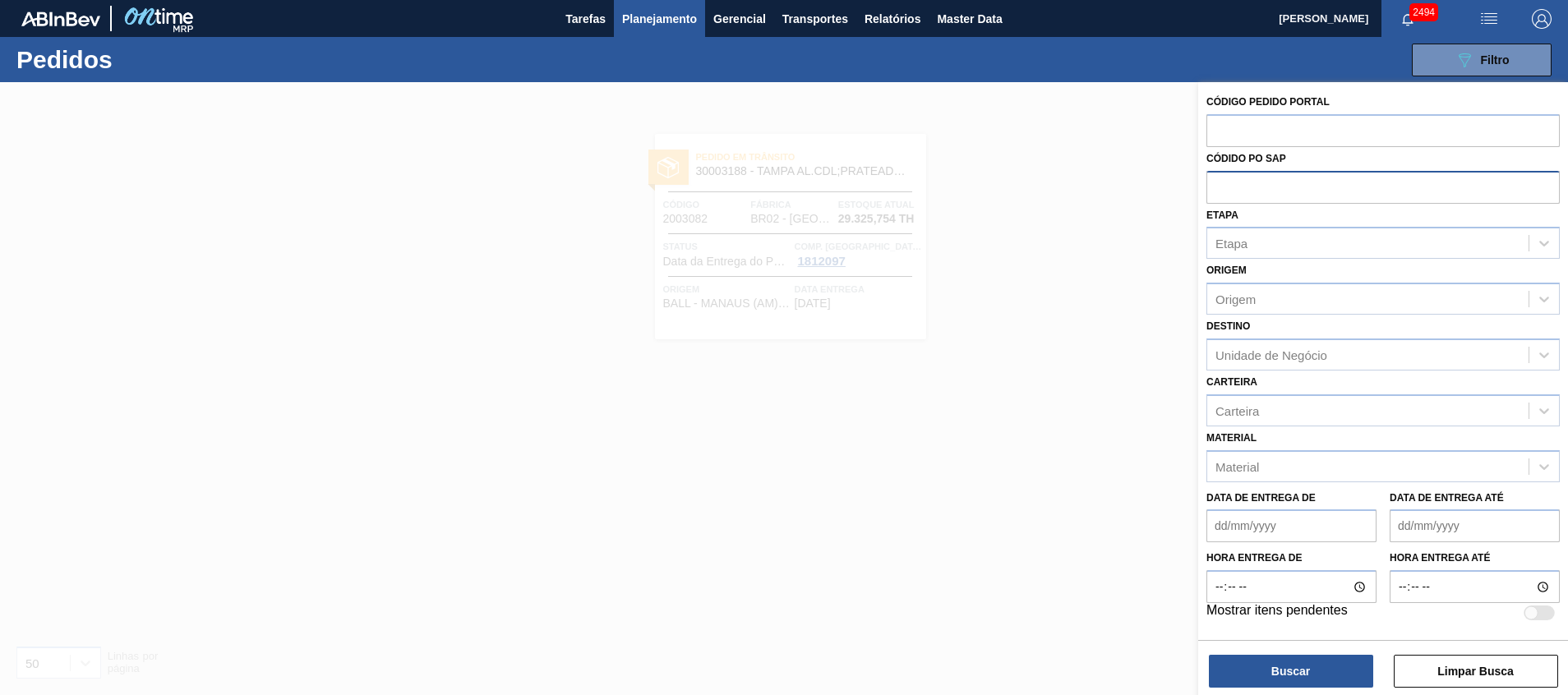
paste input "2009949"
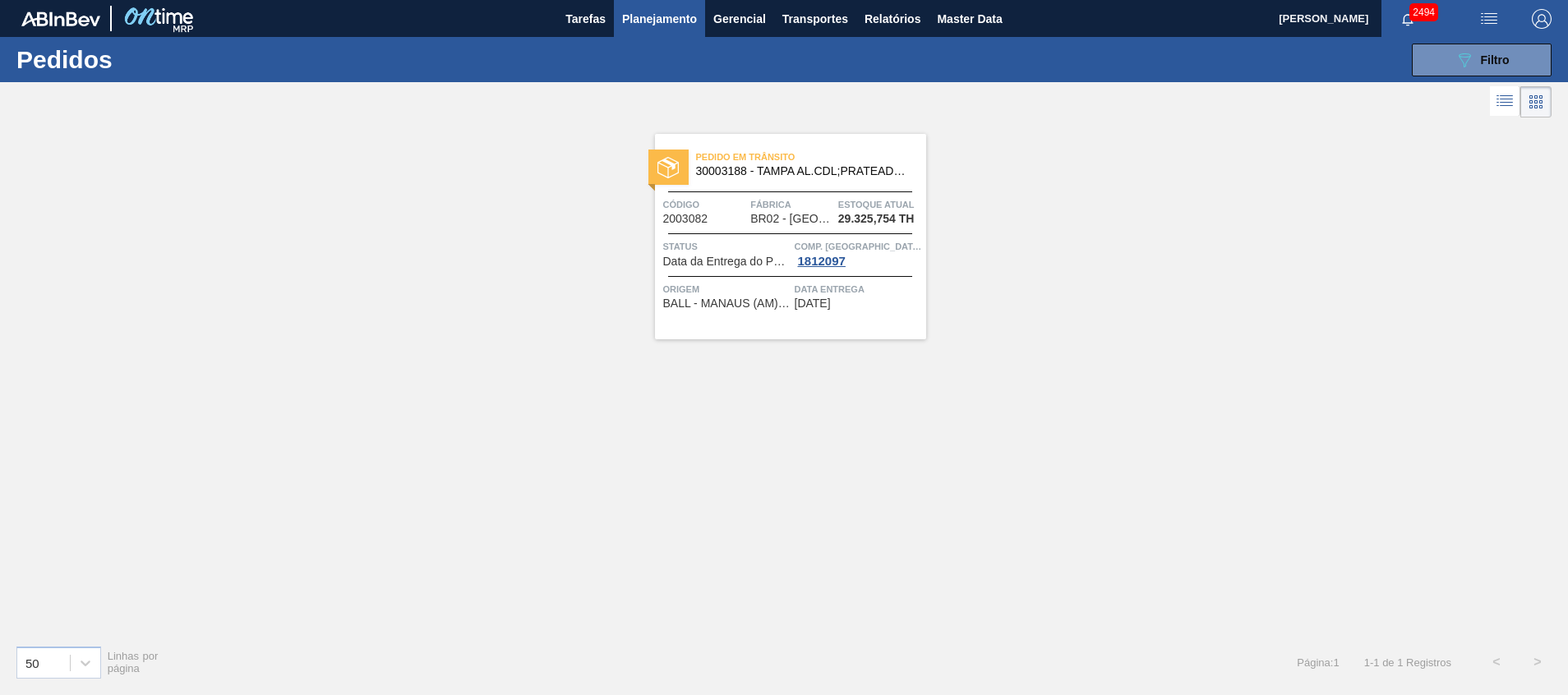
type input "2009949"
click at [1465, 59] on icon "089F7B8B-B2A5-4AFE-B5C0-19BA573D28AC" at bounding box center [1465, 60] width 20 height 20
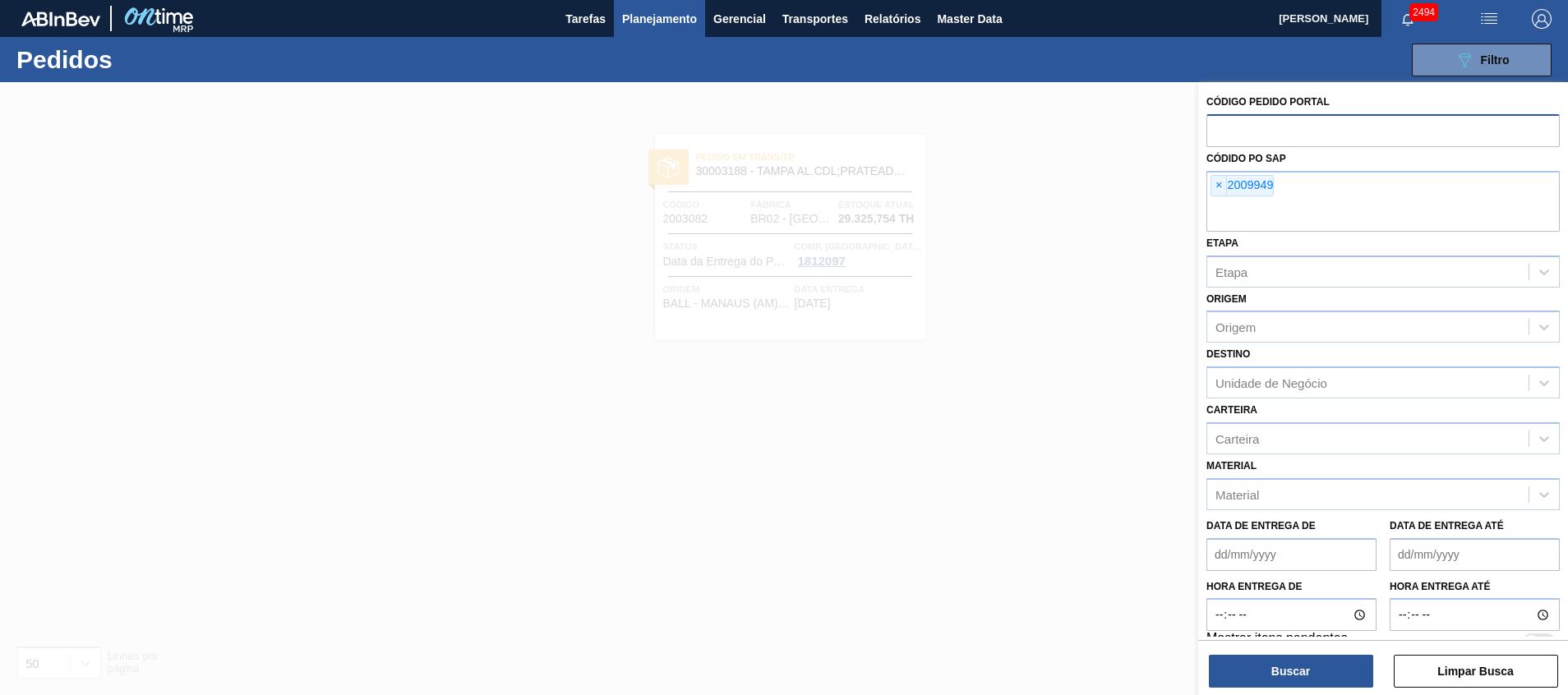
click at [1433, 136] on input "text" at bounding box center [1383, 129] width 354 height 31
paste input "2009949"
type input "2009949"
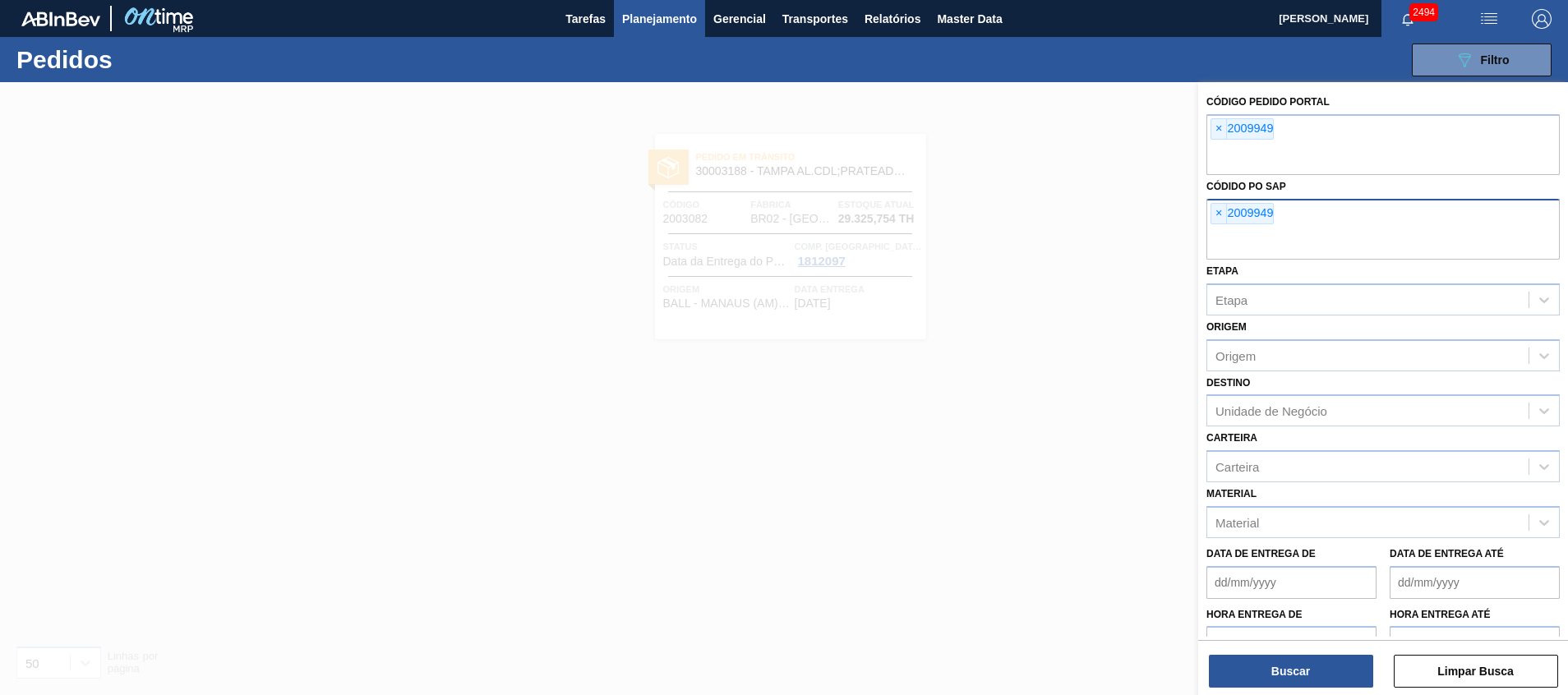
click at [1419, 253] on input "text" at bounding box center [1383, 244] width 354 height 31
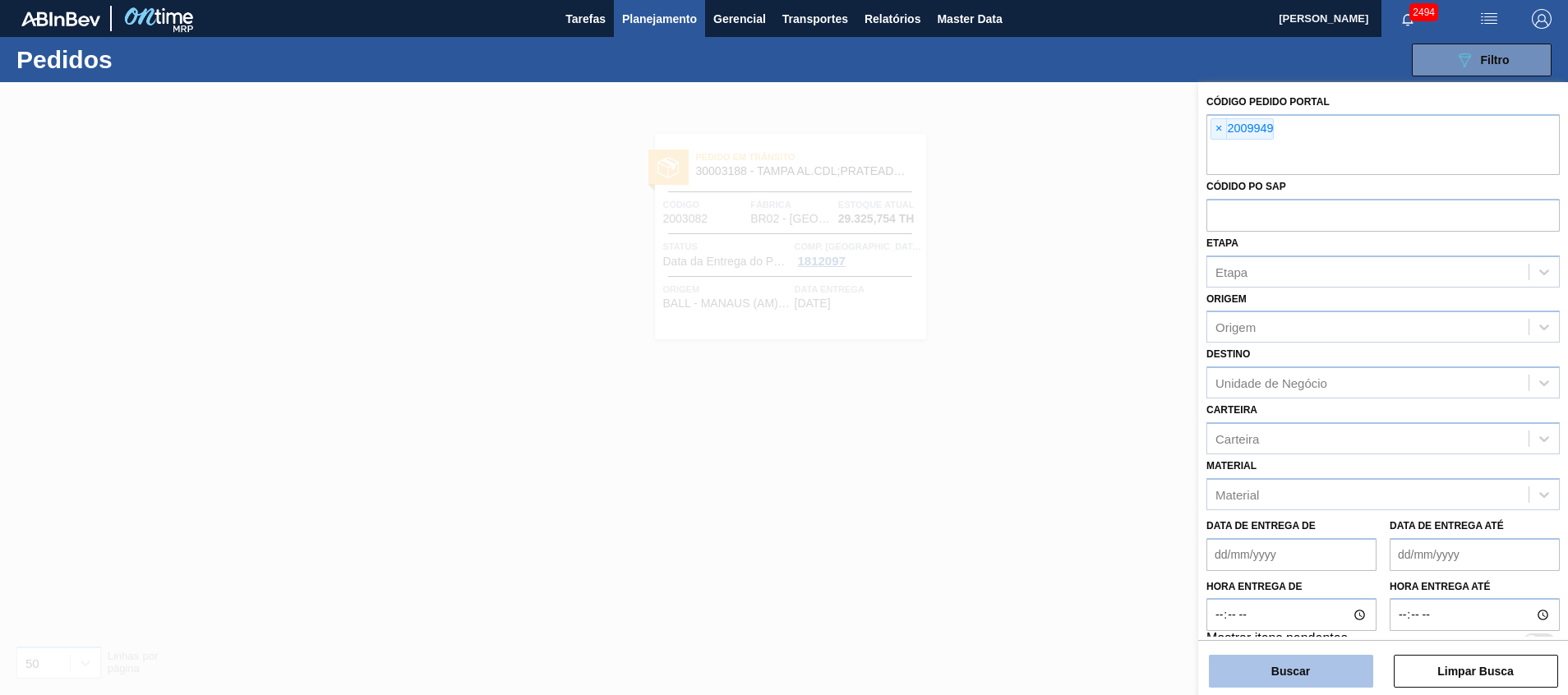
click at [1261, 687] on div "Código Pedido Portal × 2009949 Códido PO SAP Etapa Etapa Origem Origem Destino …" at bounding box center [1383, 389] width 370 height 616
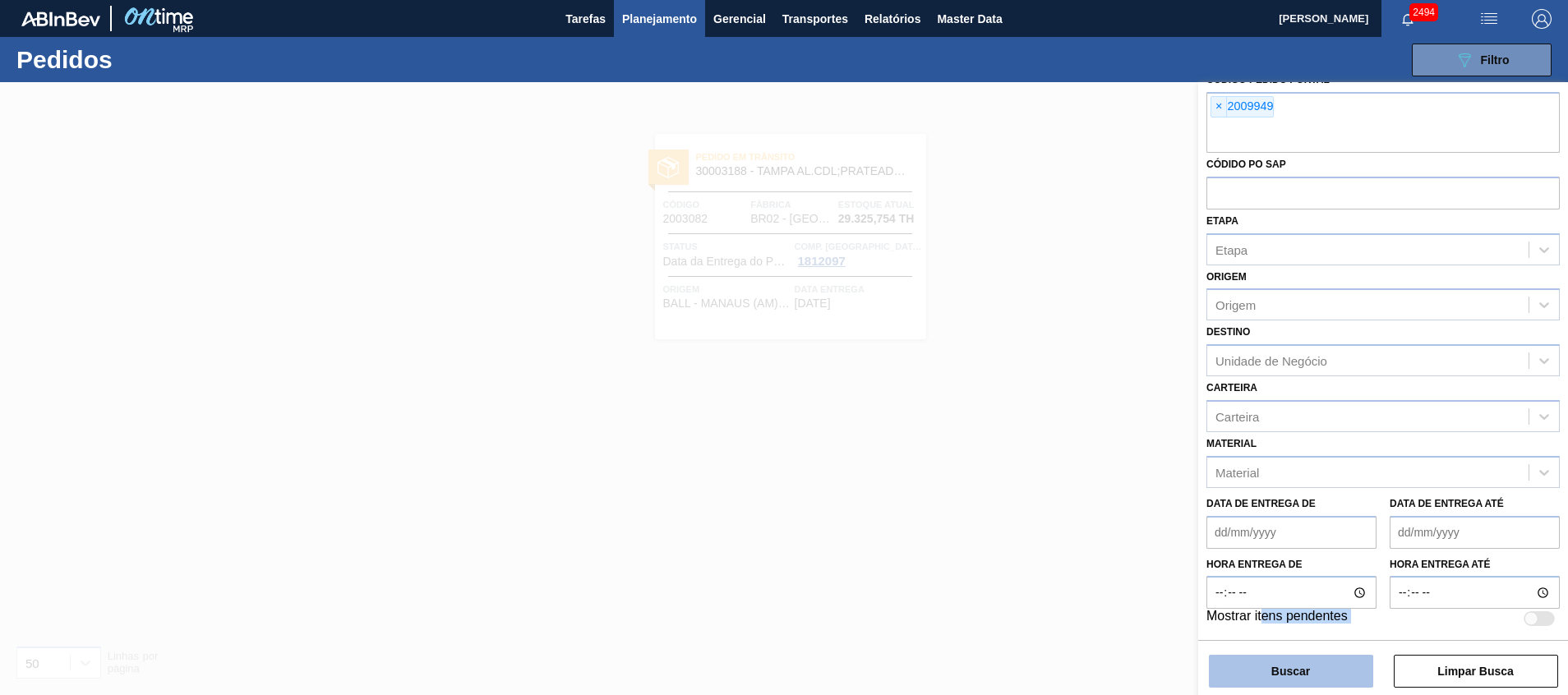
click at [1261, 687] on button "Buscar" at bounding box center [1291, 671] width 165 height 33
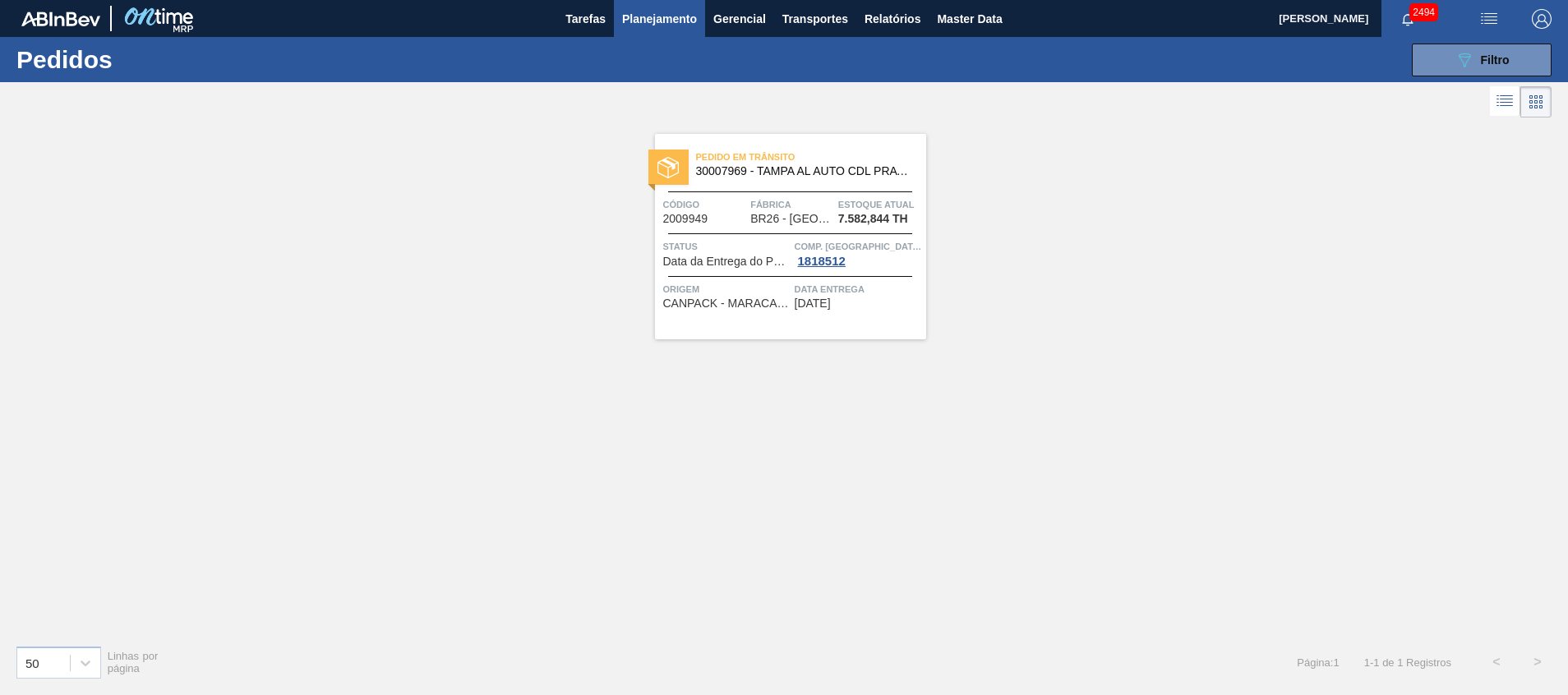
click at [687, 154] on div at bounding box center [668, 166] width 40 height 35
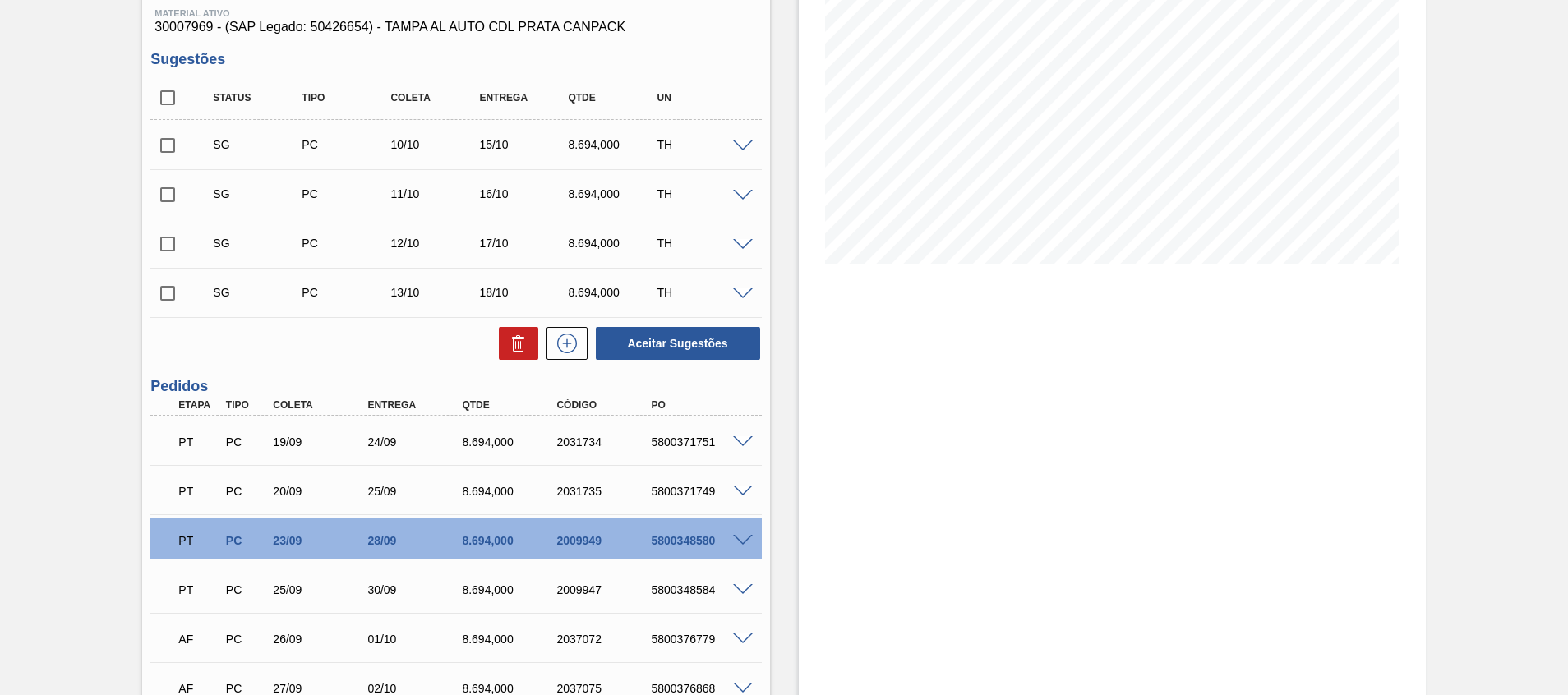
scroll to position [206, 0]
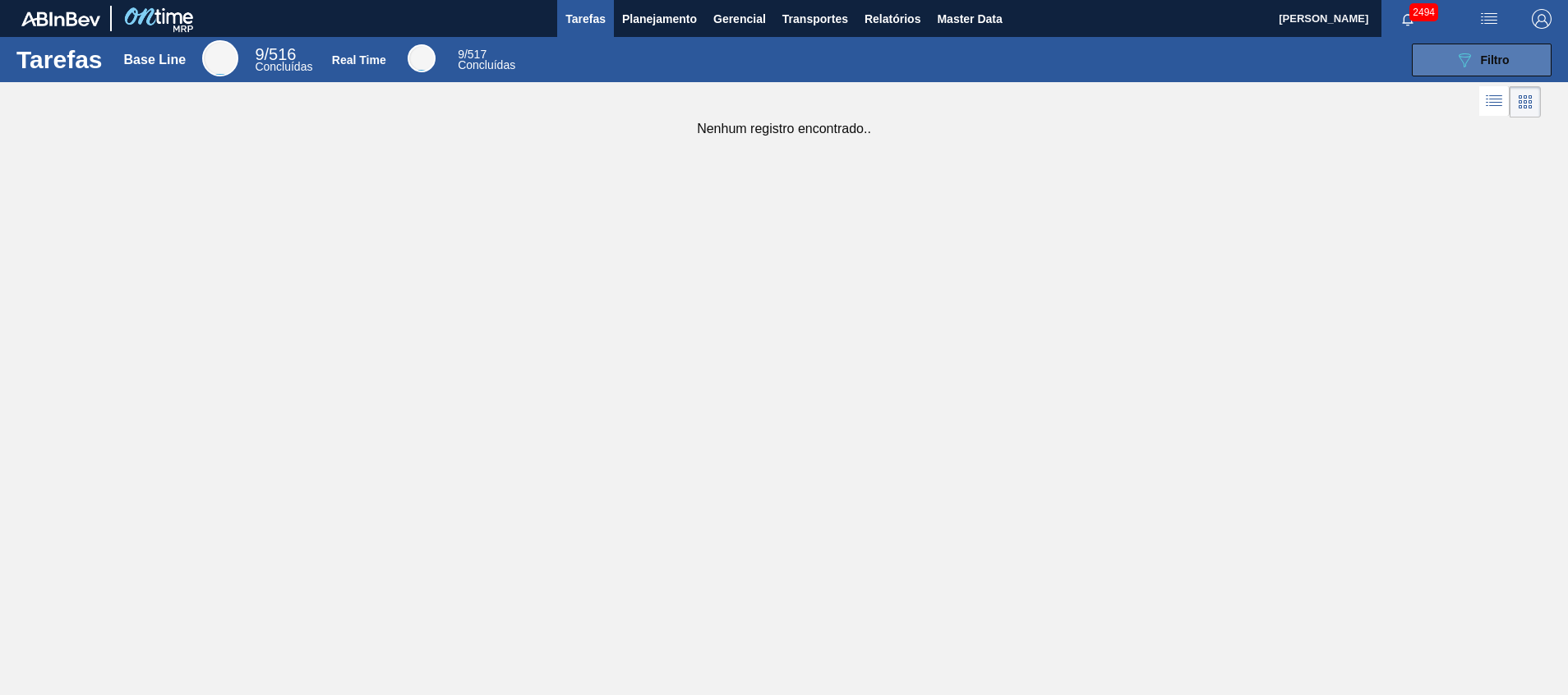
click at [1474, 51] on icon "089F7B8B-B2A5-4AFE-B5C0-19BA573D28AC" at bounding box center [1465, 60] width 20 height 20
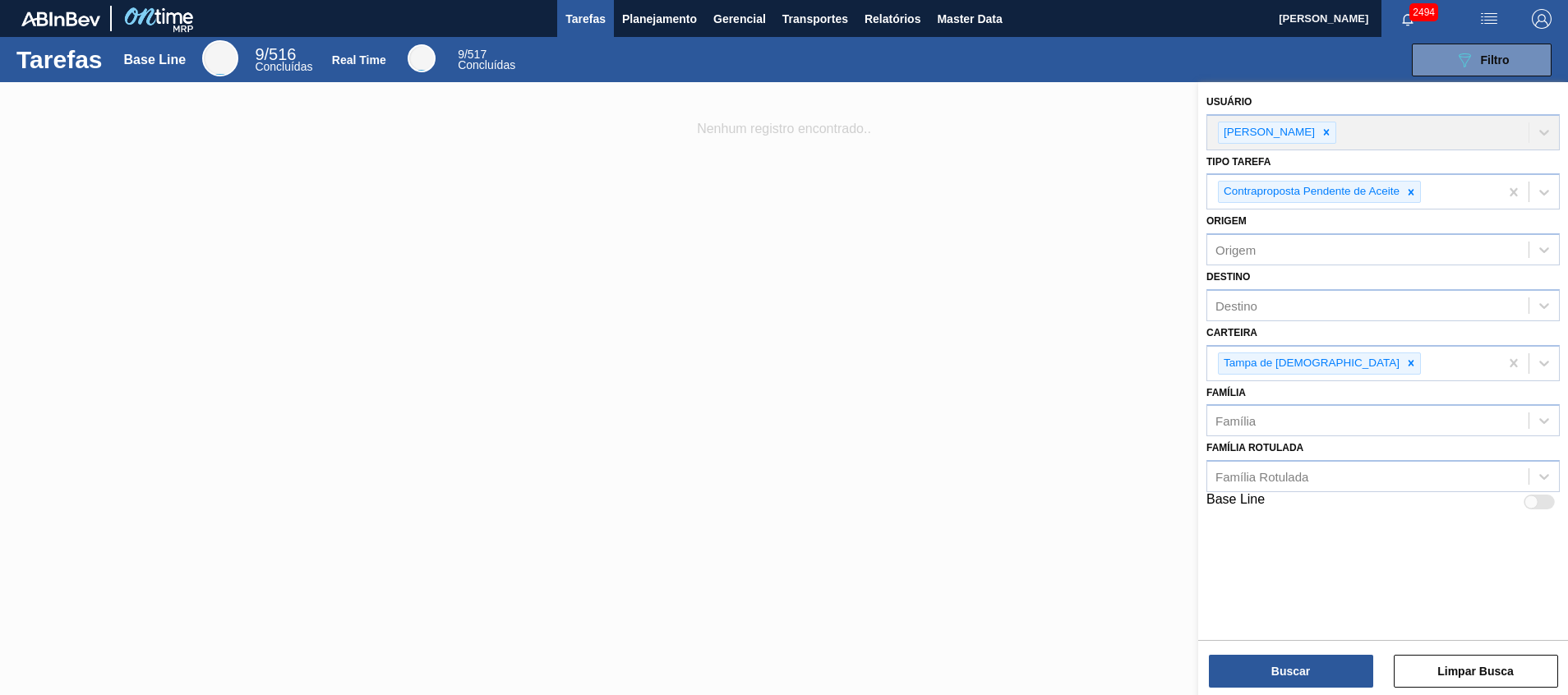
click at [1102, 276] on div at bounding box center [784, 429] width 1568 height 695
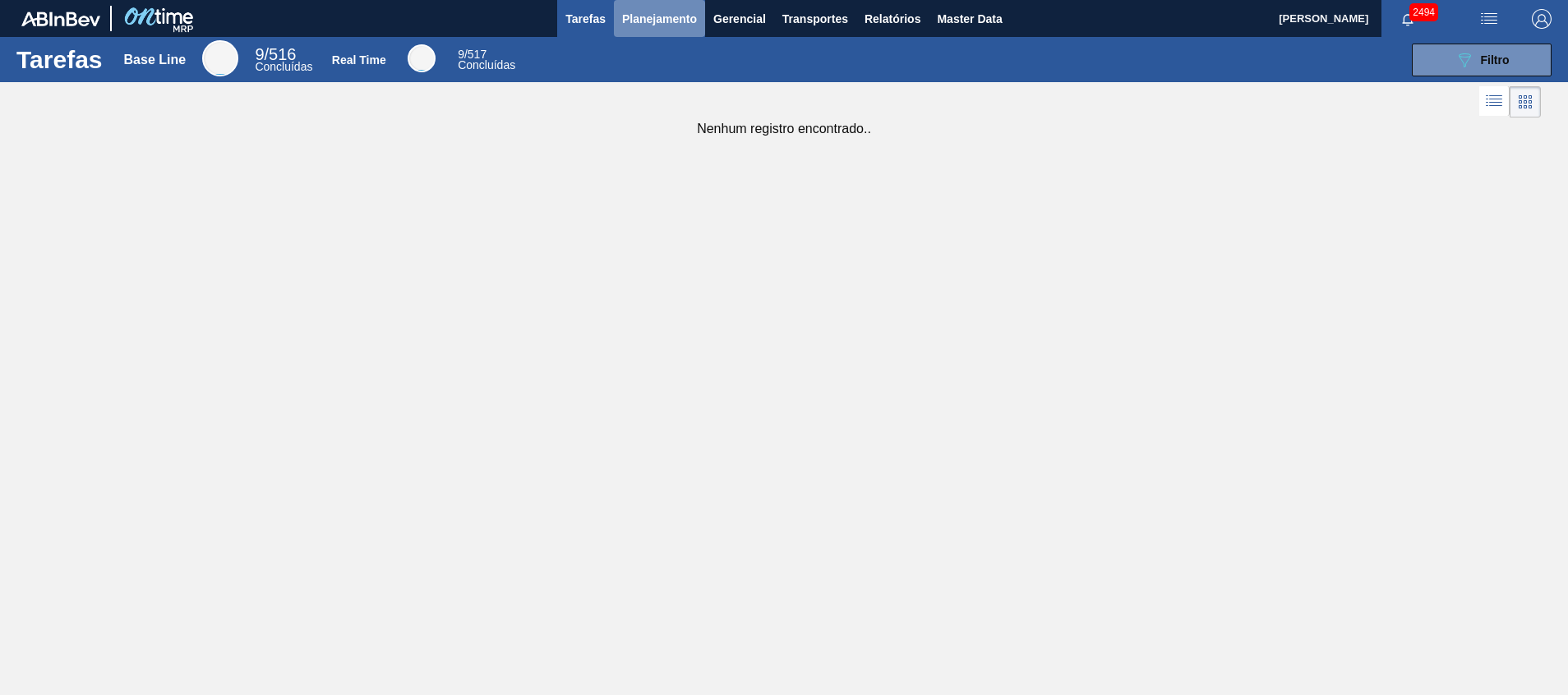
click at [641, 31] on button "Planejamento" at bounding box center [659, 18] width 91 height 37
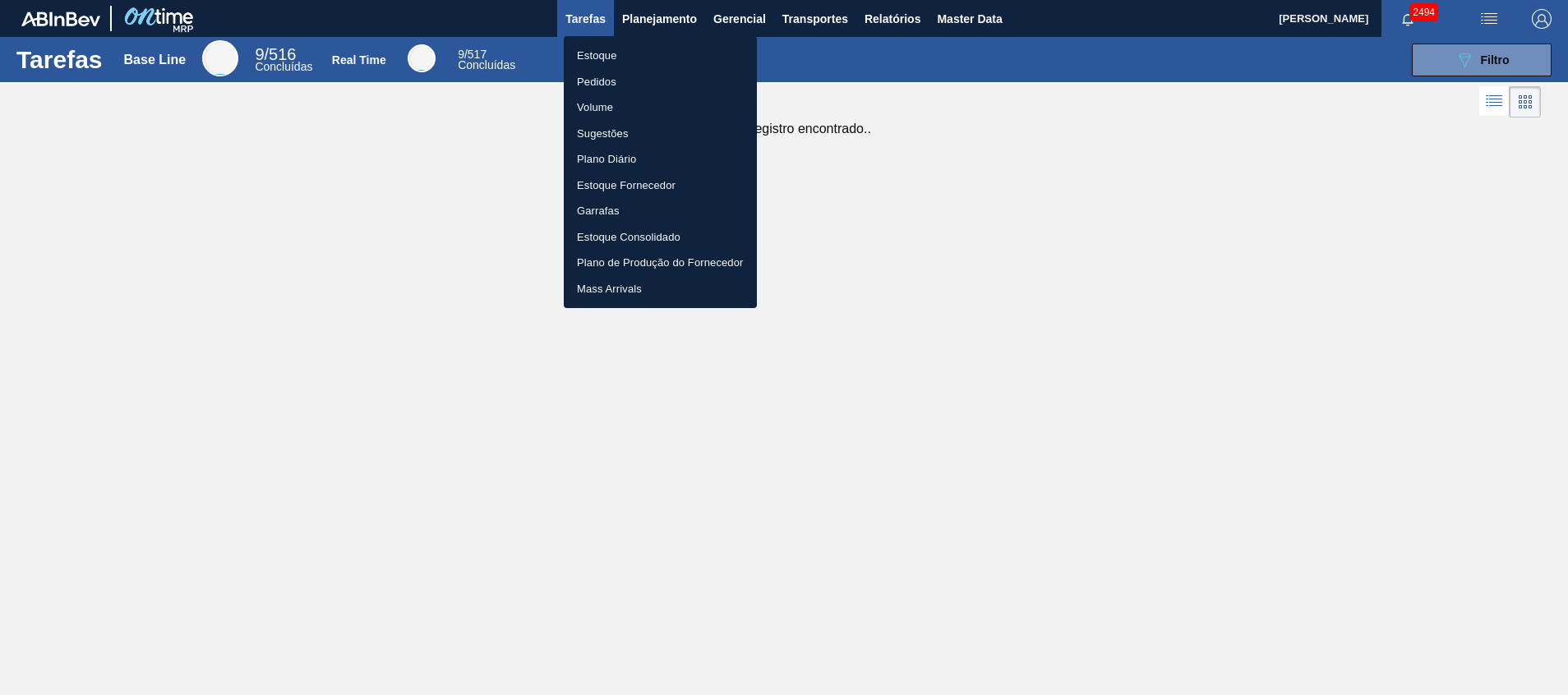
click at [659, 49] on li "Estoque" at bounding box center [660, 55] width 193 height 26
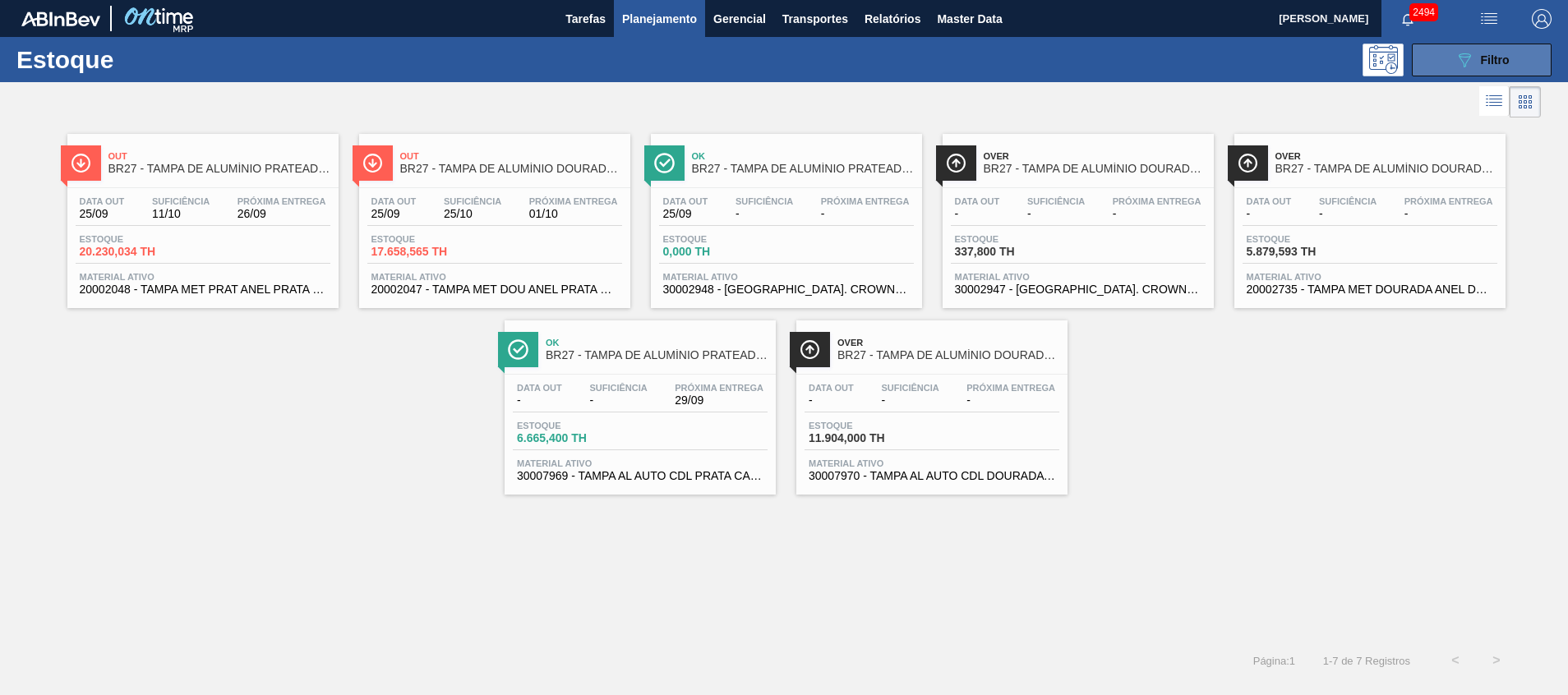
click at [1442, 52] on button "089F7B8B-B2A5-4AFE-B5C0-19BA573D28AC Filtro" at bounding box center [1481, 59] width 139 height 33
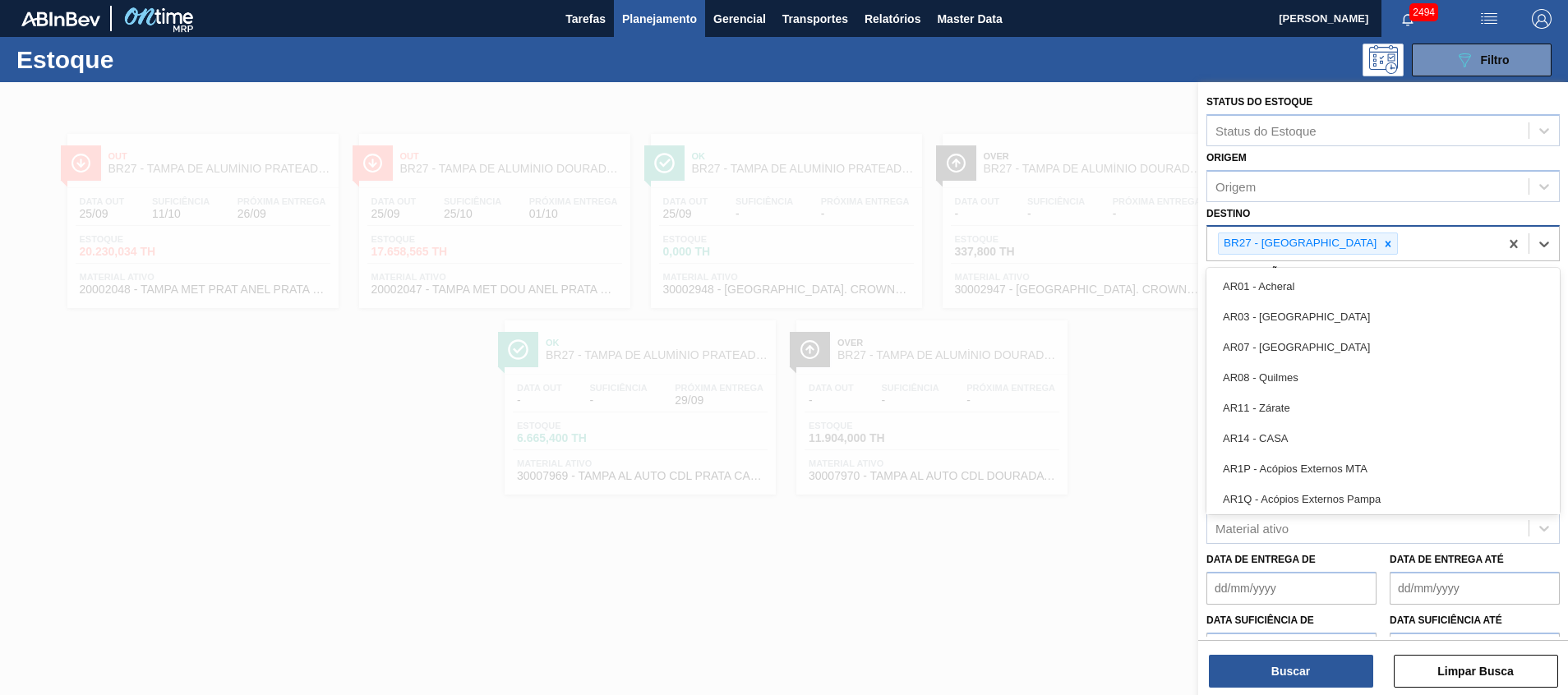
click at [1350, 235] on div "BR27 - [GEOGRAPHIC_DATA]" at bounding box center [1353, 243] width 291 height 33
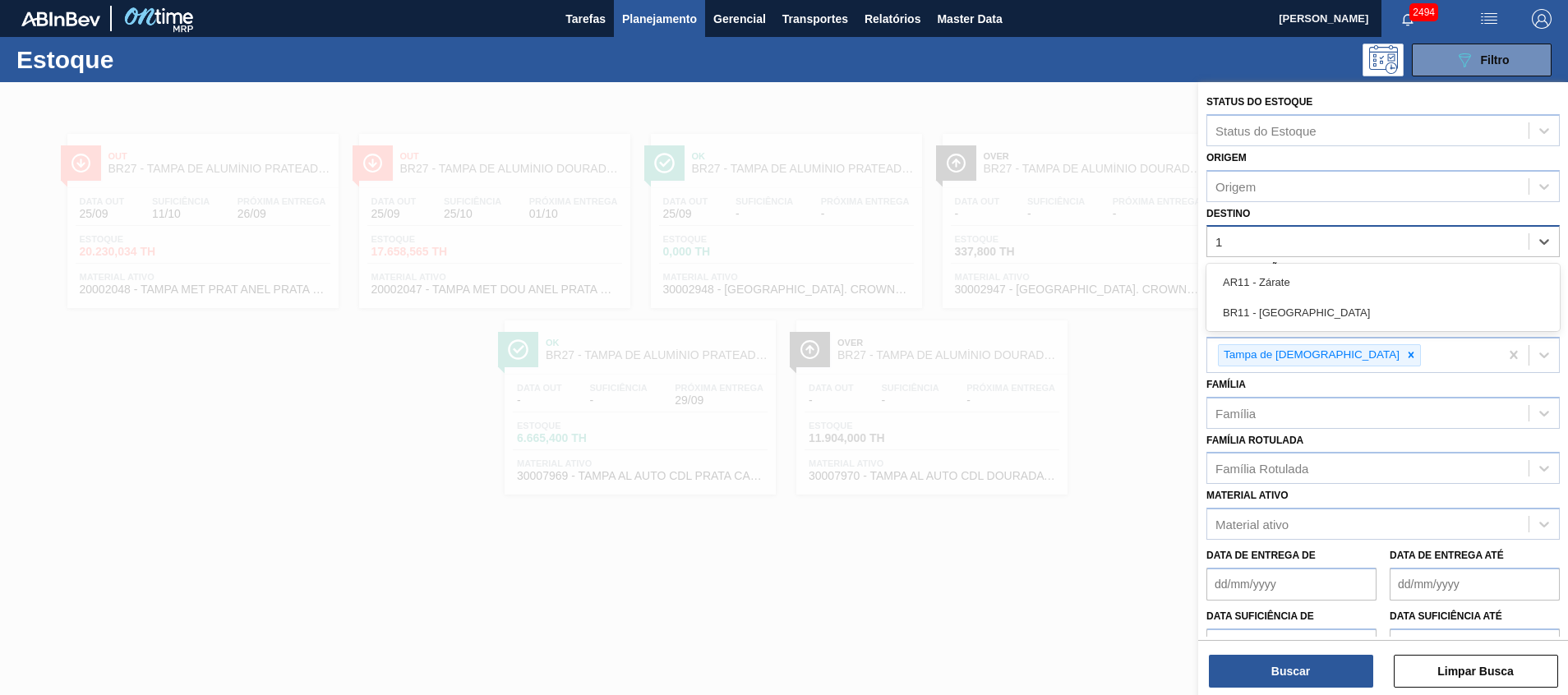
type input "11"
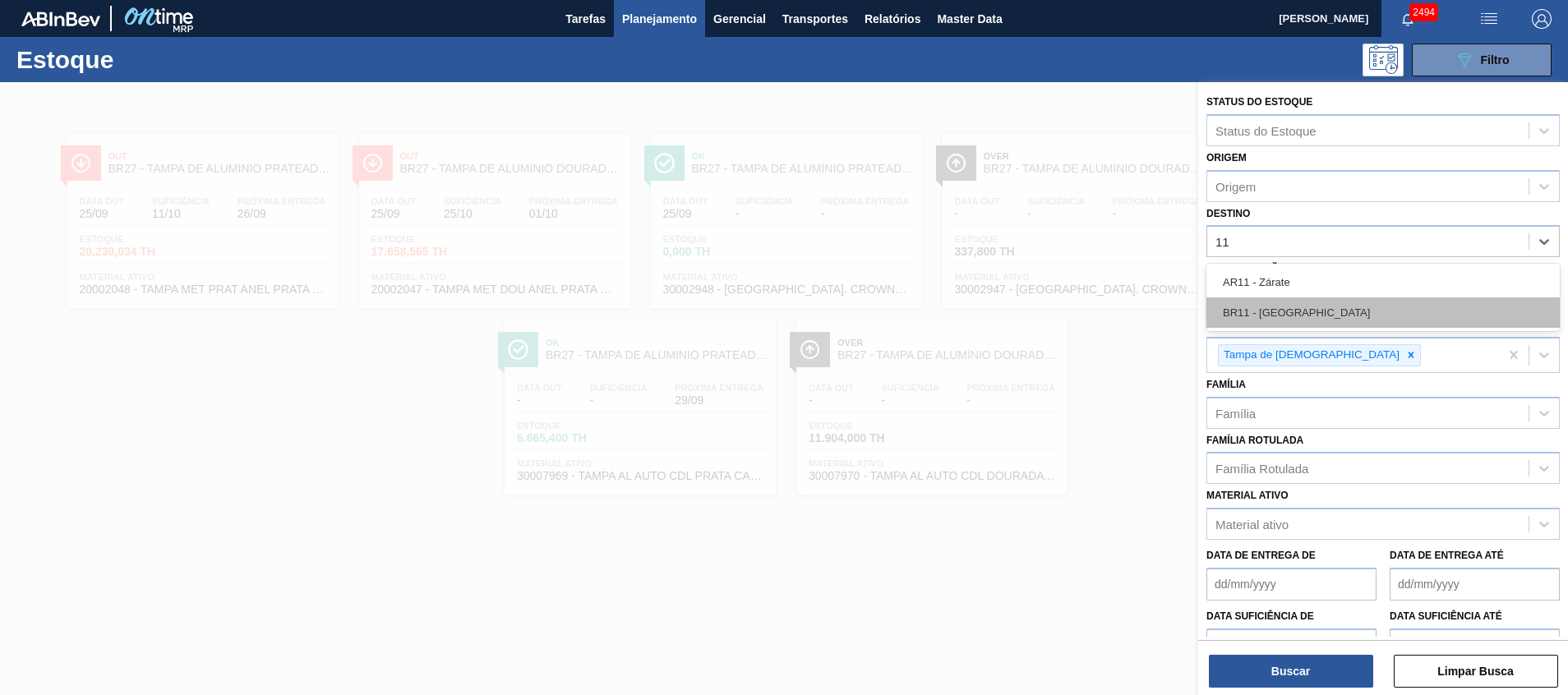
click at [1343, 317] on div "BR11 - [GEOGRAPHIC_DATA]" at bounding box center [1383, 313] width 354 height 31
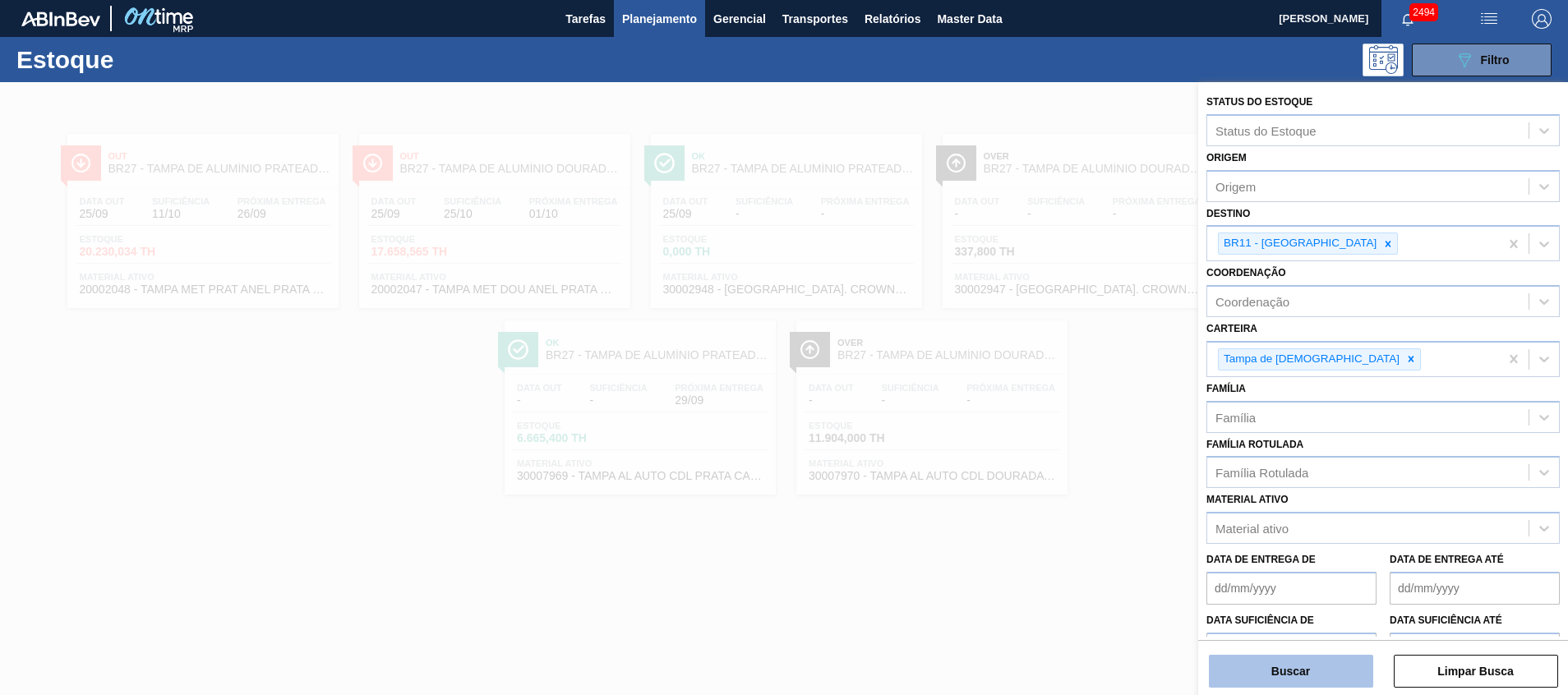
click at [1236, 670] on button "Buscar" at bounding box center [1291, 671] width 165 height 33
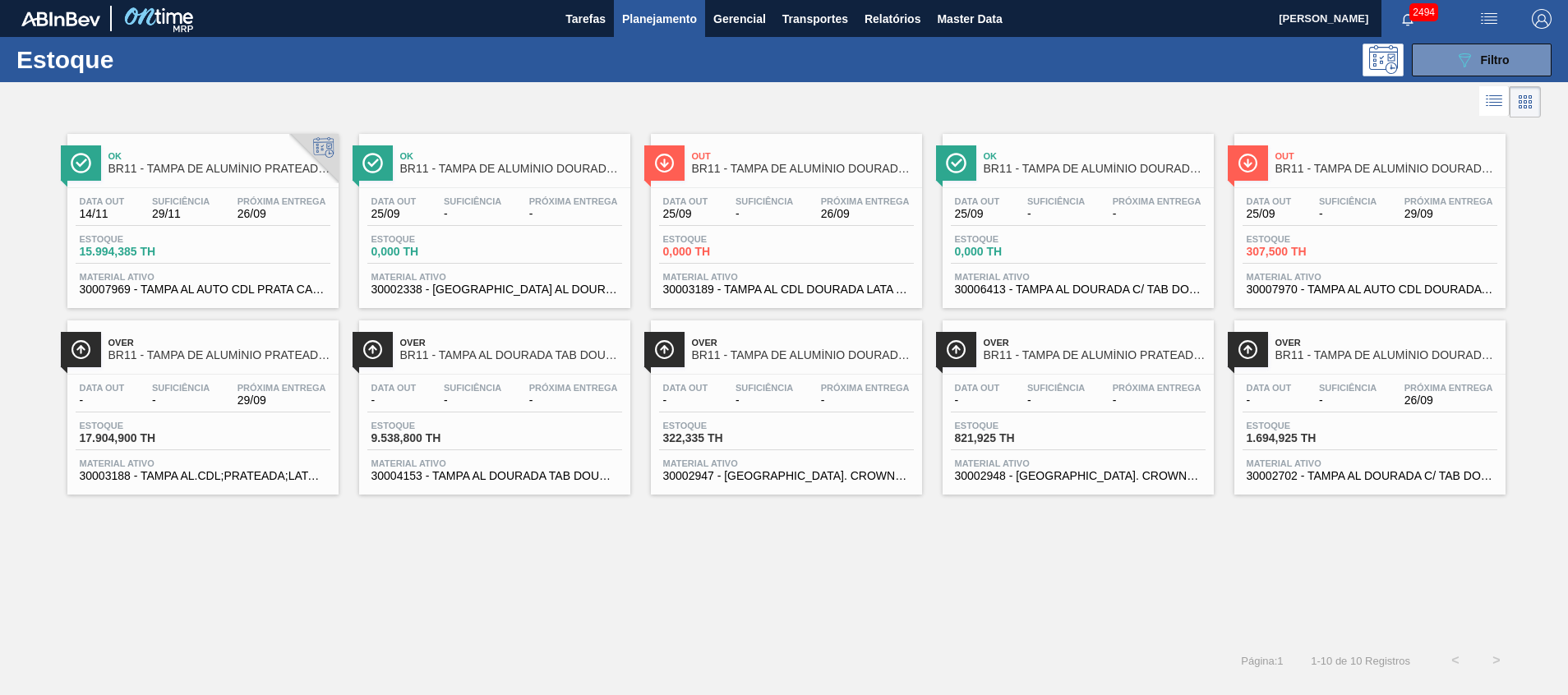
click at [1069, 469] on span "30002948 - [GEOGRAPHIC_DATA]. CROWN; PRATA; ISE" at bounding box center [1078, 476] width 246 height 13
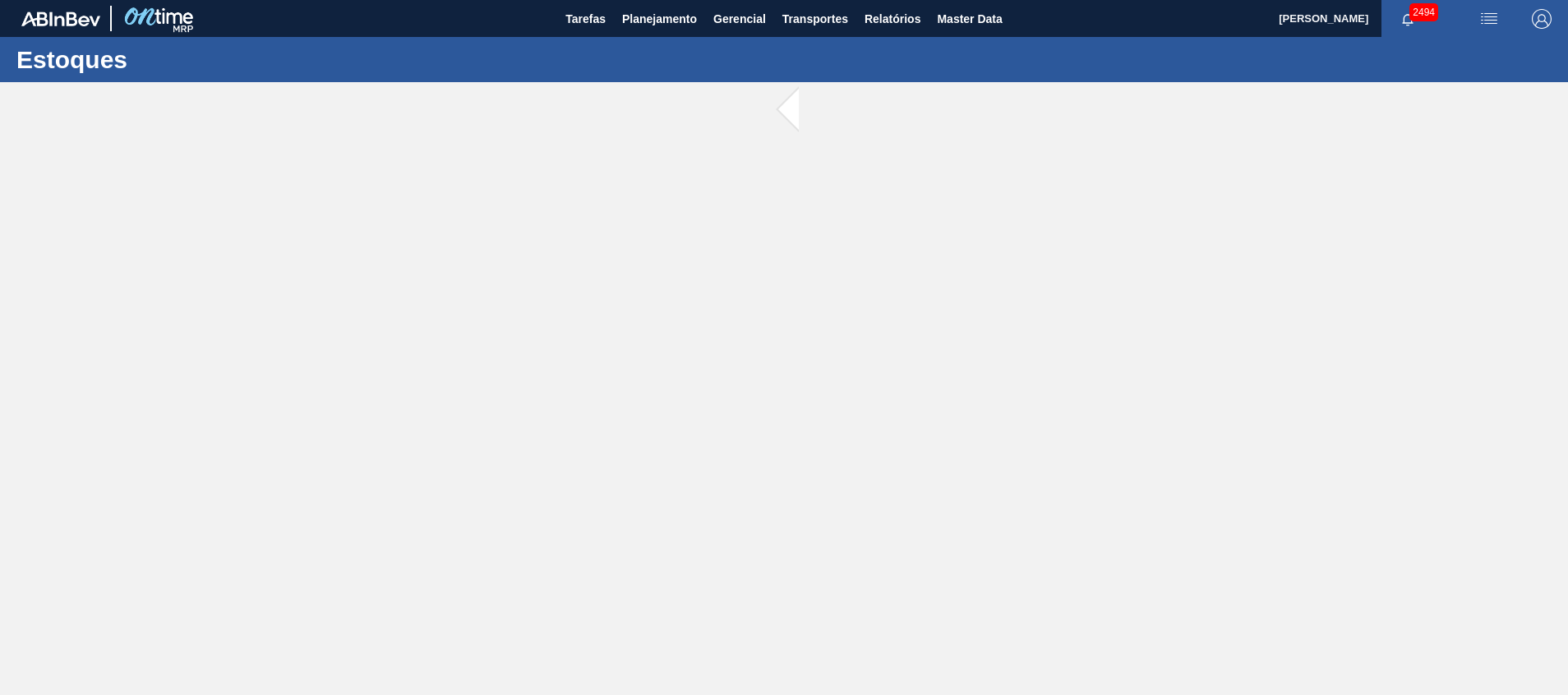
click at [1069, 469] on main "Tarefas Planejamento Gerencial Transportes Relatórios Master Data [PERSON_NAME]…" at bounding box center [784, 347] width 1568 height 695
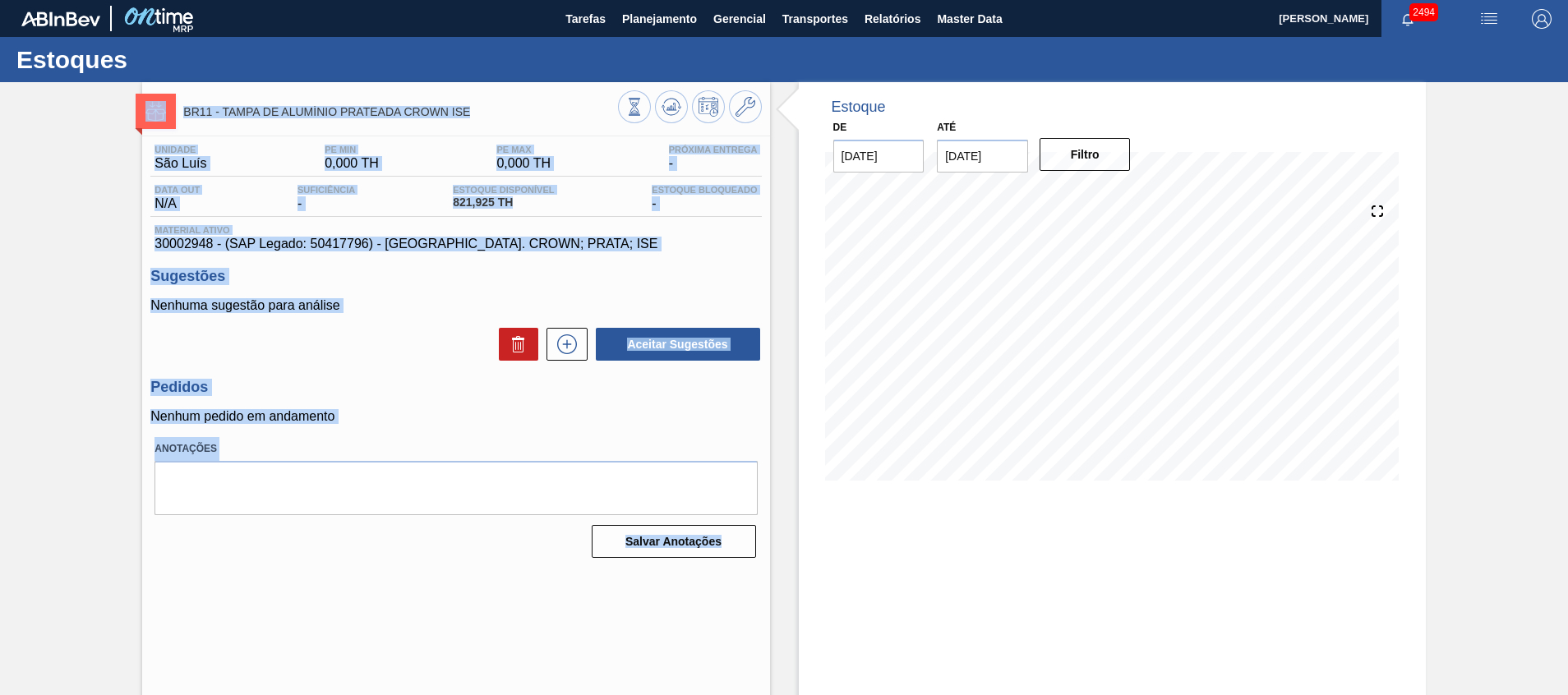
click at [607, 228] on span "Material ativo" at bounding box center [455, 229] width 602 height 10
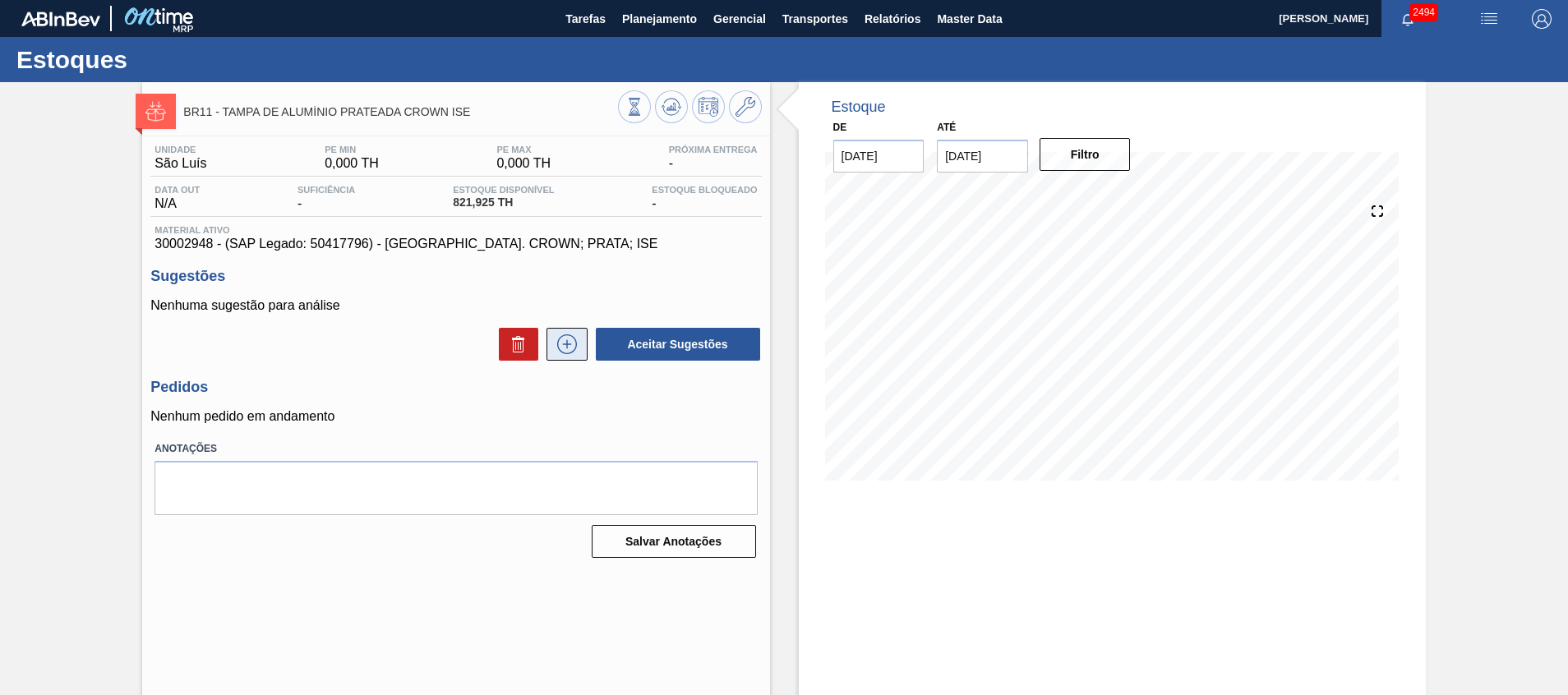
click at [577, 355] on button at bounding box center [567, 343] width 41 height 33
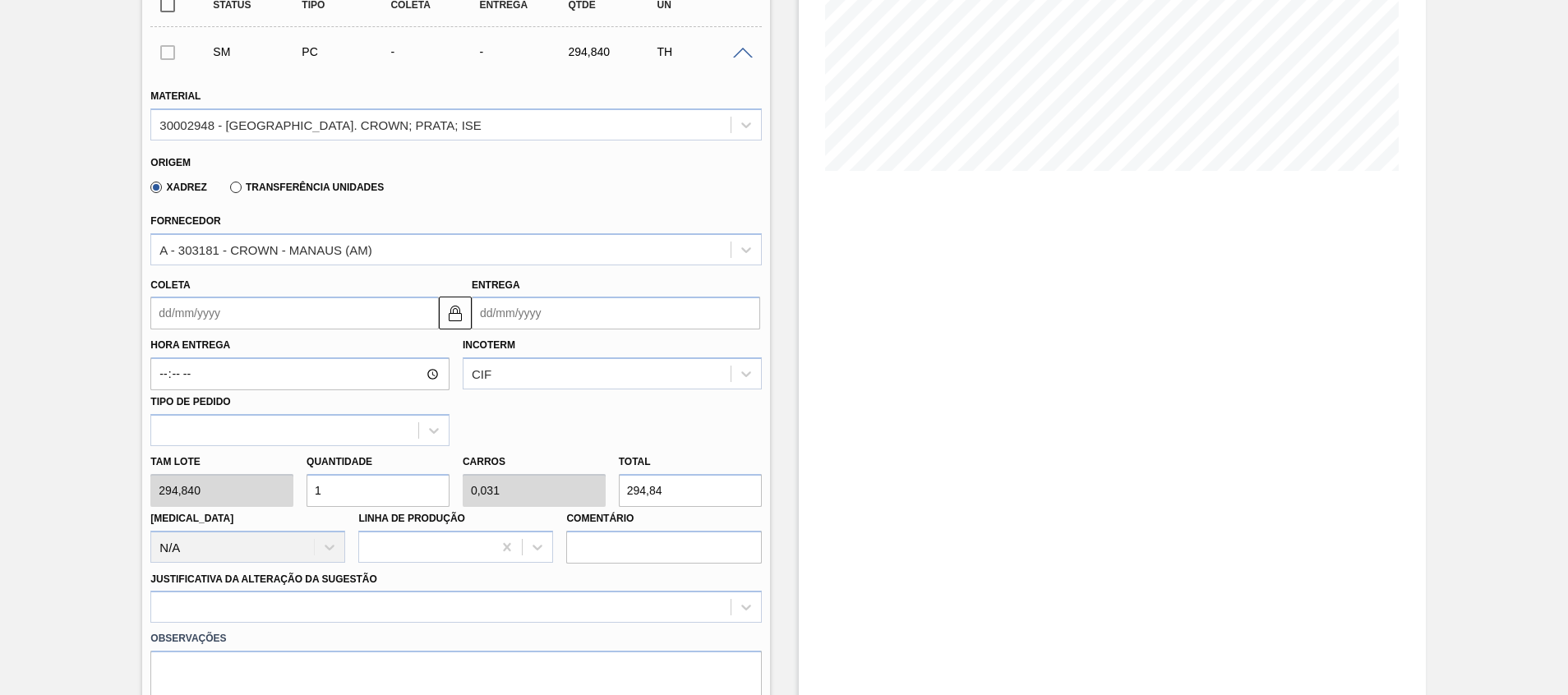
scroll to position [327, 0]
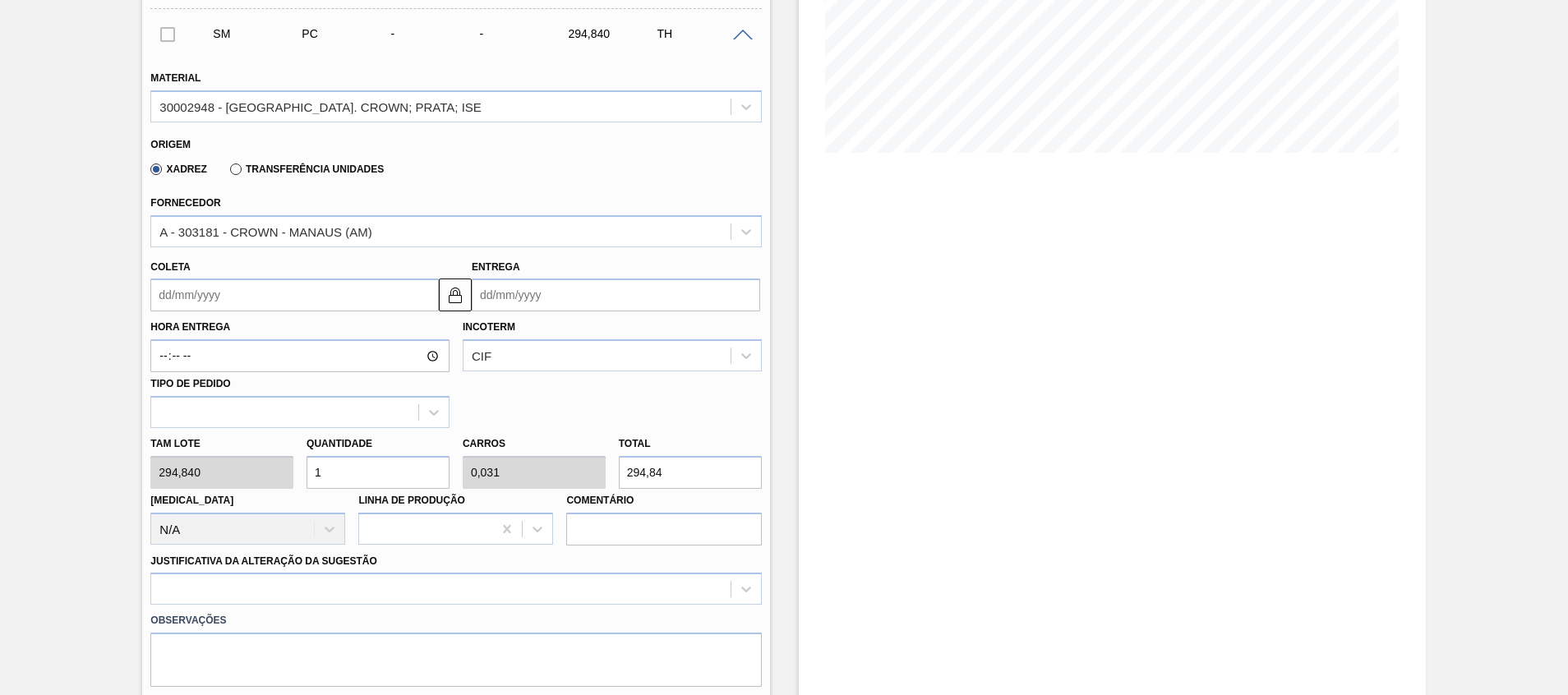
click at [389, 467] on input "1" at bounding box center [378, 472] width 143 height 33
type input "0"
type input "2"
type input "0,063"
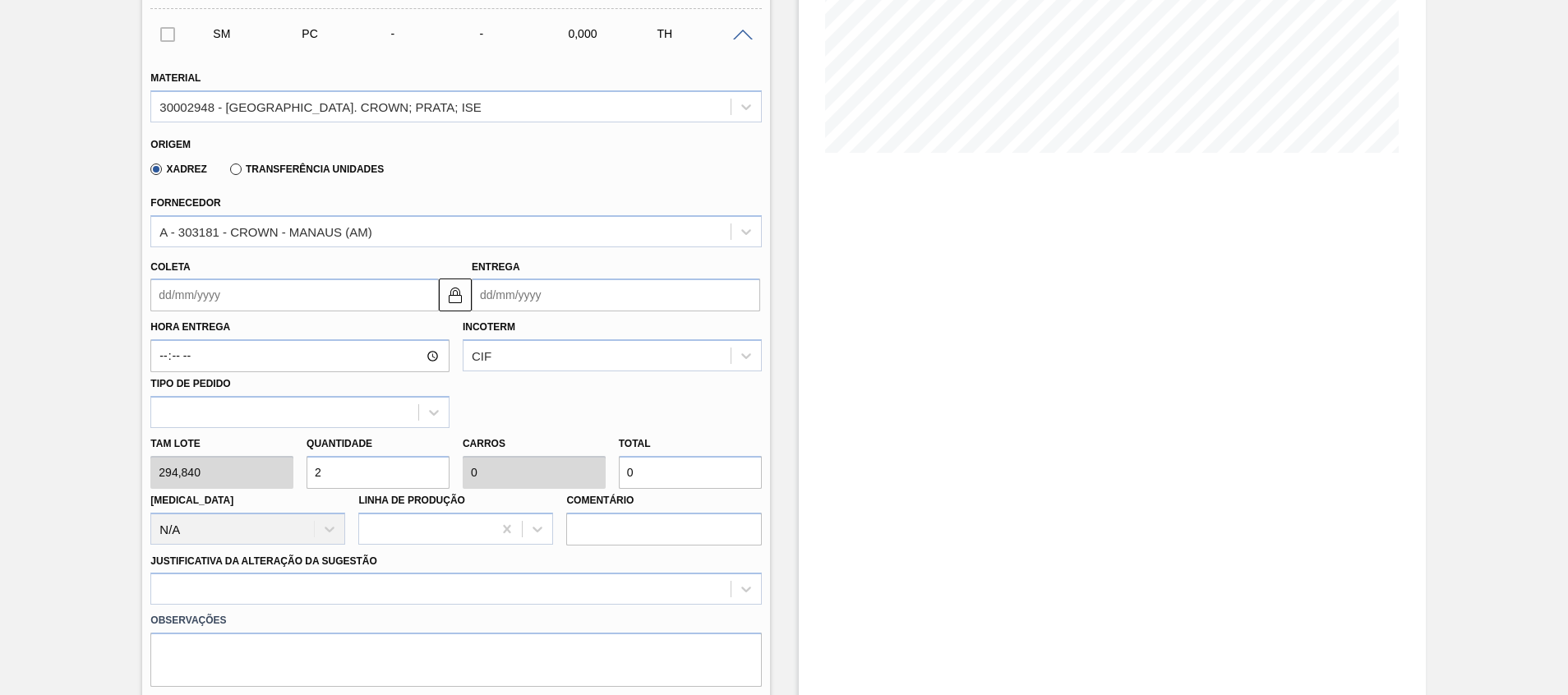
type input "589,68"
type input "0"
type input "3"
type input "0,094"
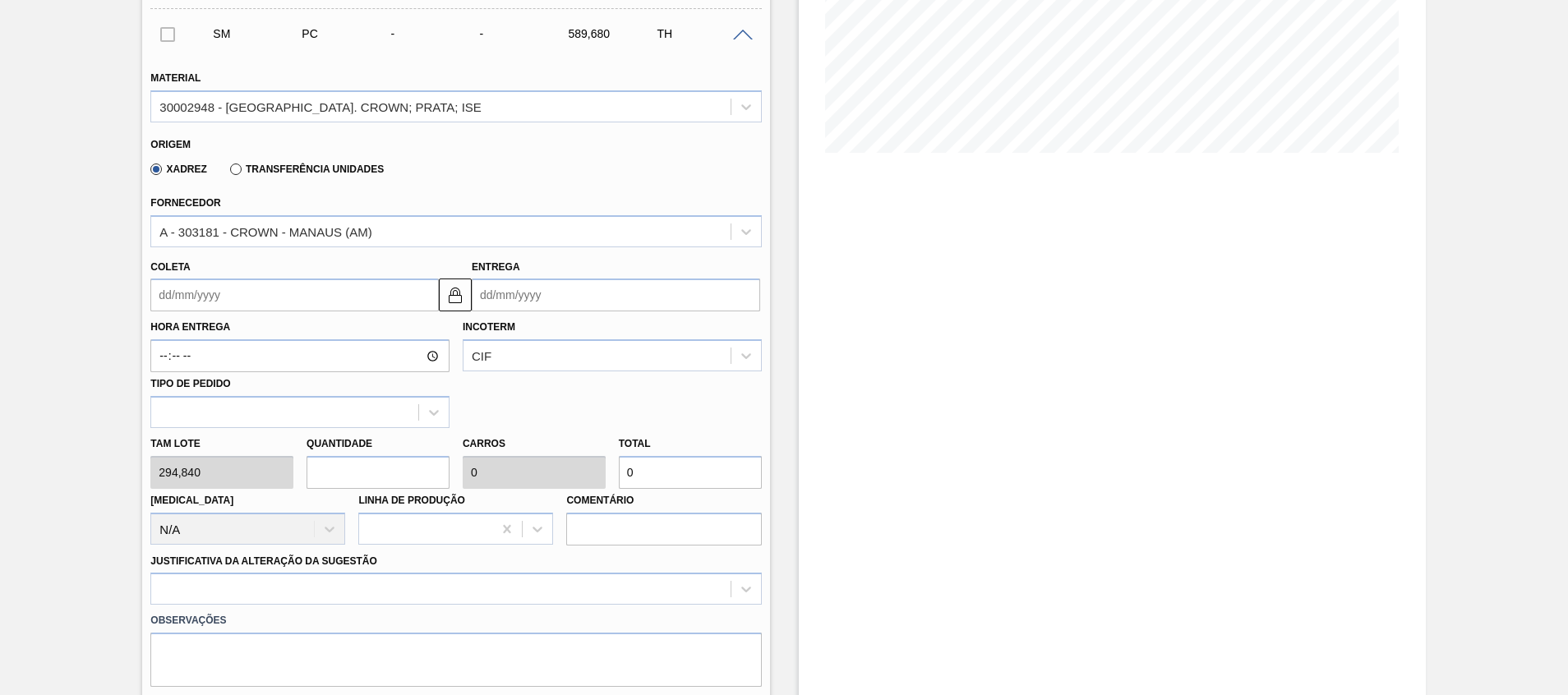
type input "884,52"
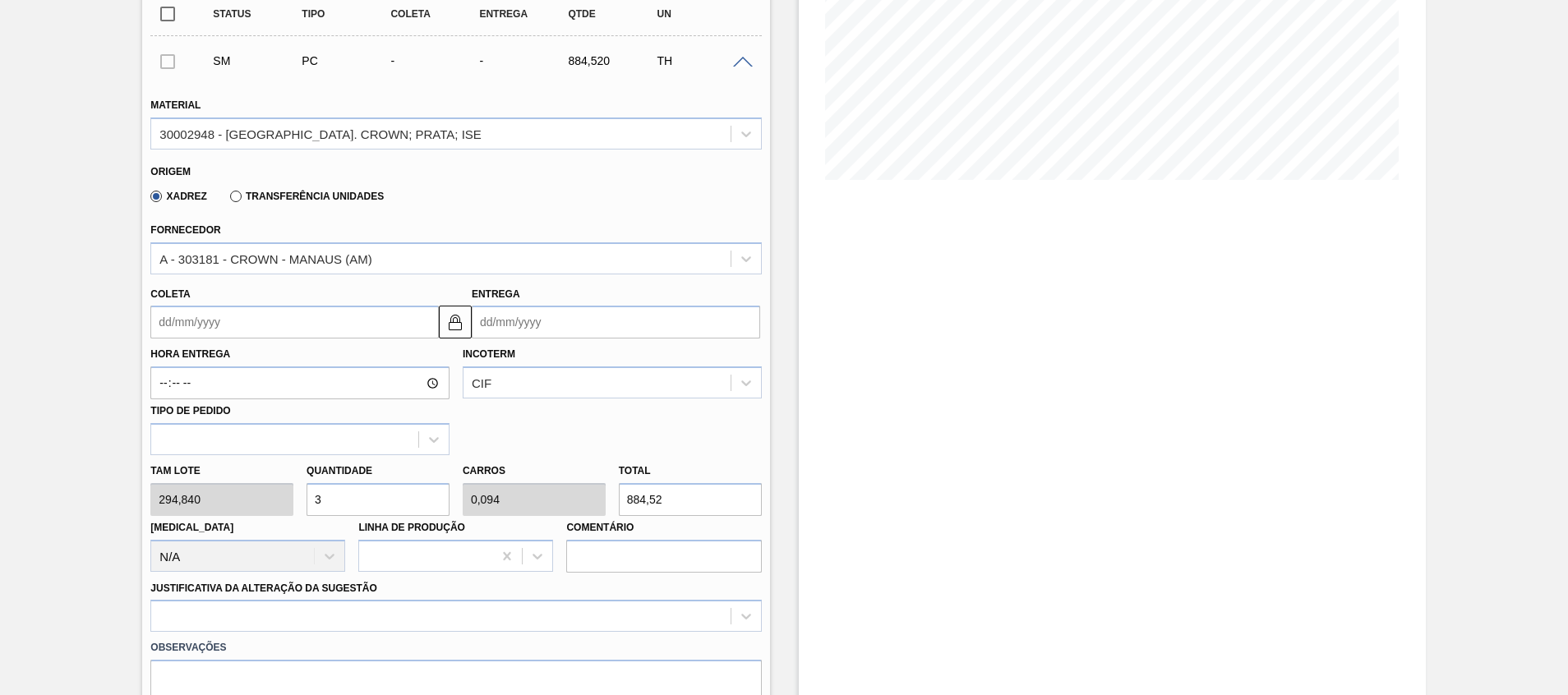
scroll to position [316, 0]
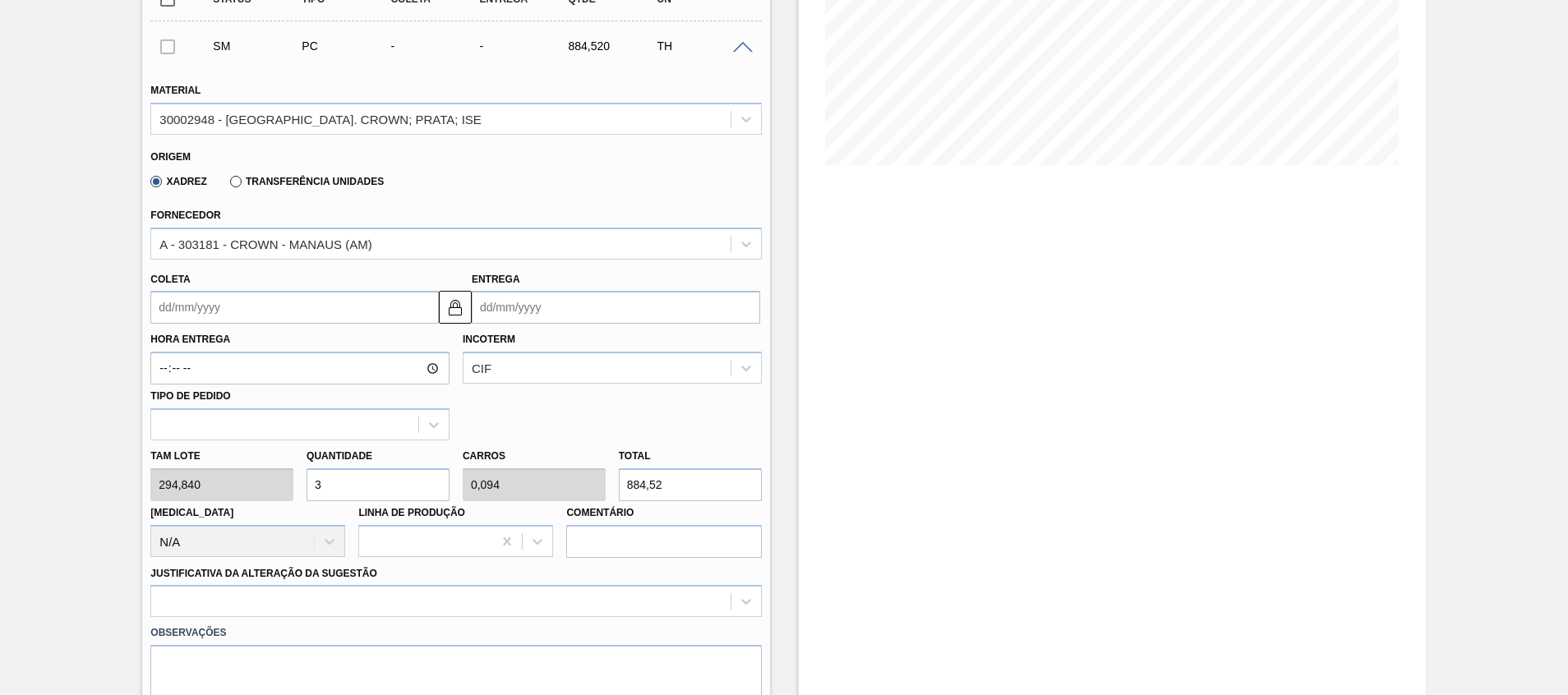
type input "3"
